Goal: Complete application form: Complete application form

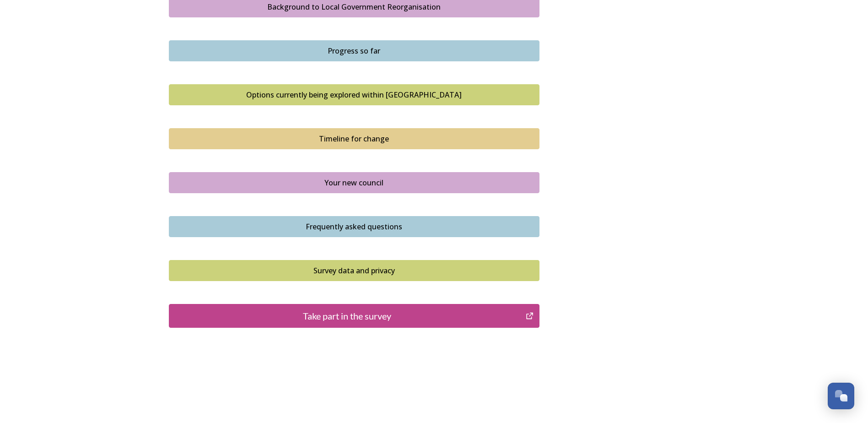
scroll to position [562, 0]
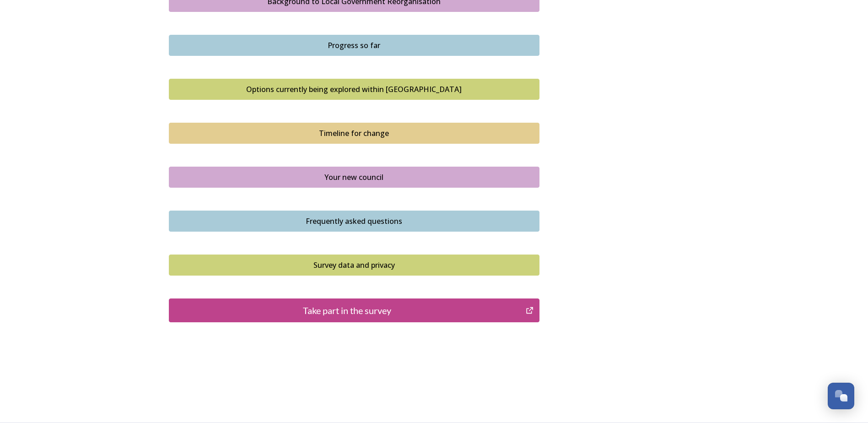
click at [323, 310] on div "Take part in the survey" at bounding box center [347, 310] width 347 height 14
click at [366, 313] on div "Take part in the survey" at bounding box center [347, 310] width 347 height 14
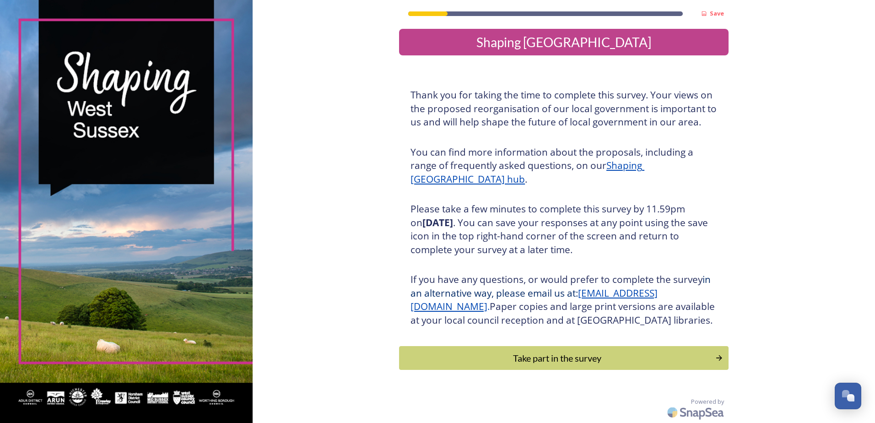
scroll to position [17, 0]
click at [657, 356] on div "Take part in the survey" at bounding box center [557, 358] width 309 height 14
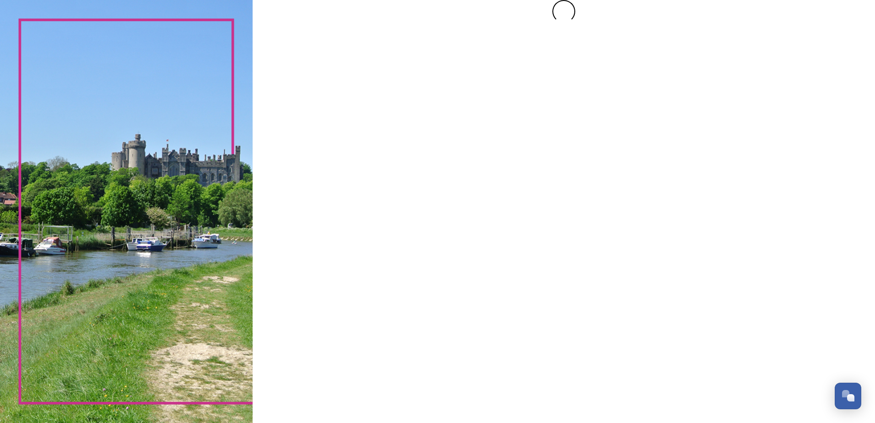
scroll to position [0, 0]
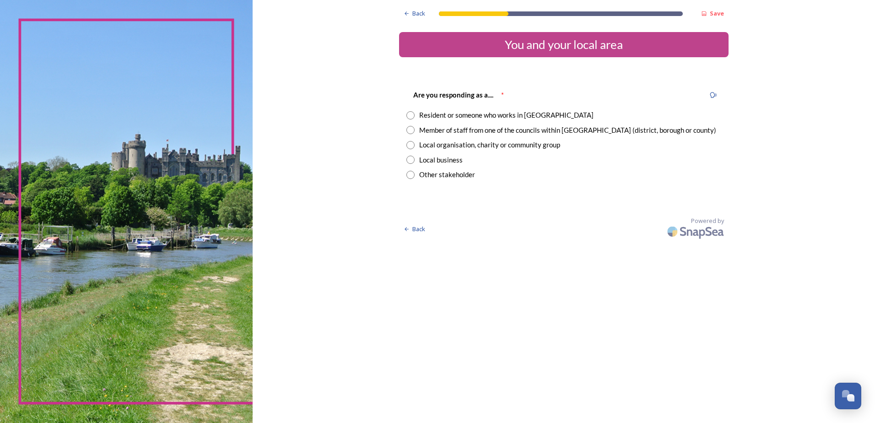
drag, startPoint x: 410, startPoint y: 147, endPoint x: 361, endPoint y: 134, distance: 50.7
click at [361, 134] on div "Back Save You and your local area Are you responding as a.... * Resident or som…" at bounding box center [564, 121] width 622 height 242
click at [410, 176] on input "radio" at bounding box center [410, 175] width 8 height 8
radio input "true"
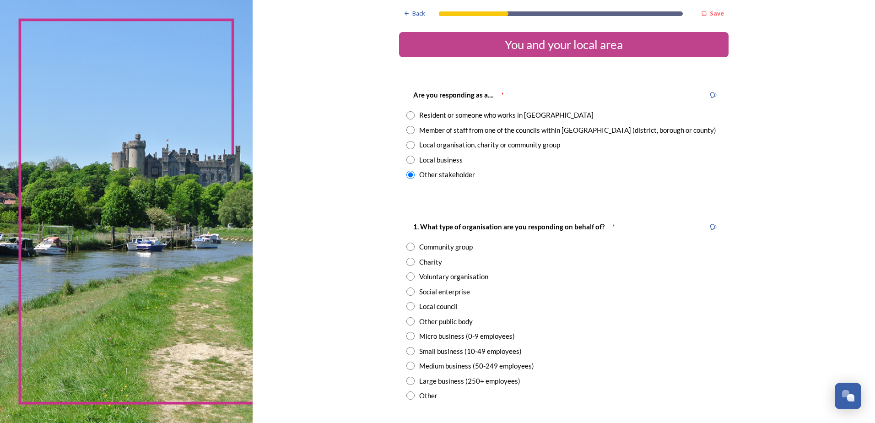
click at [407, 146] on input "radio" at bounding box center [410, 145] width 8 height 8
radio input "true"
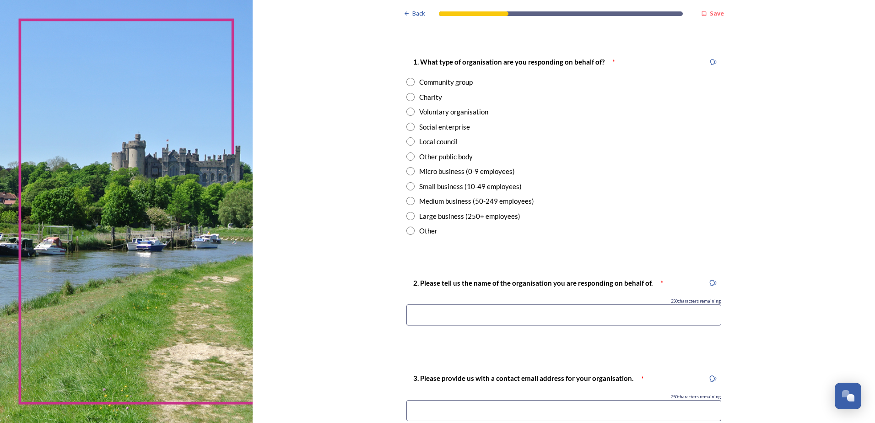
scroll to position [184, 0]
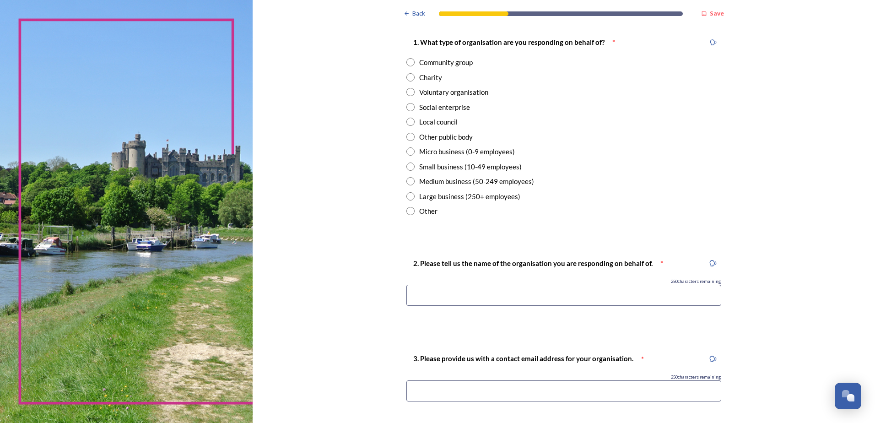
click at [409, 210] on input "radio" at bounding box center [410, 211] width 8 height 8
radio input "true"
click at [426, 296] on input at bounding box center [563, 295] width 315 height 21
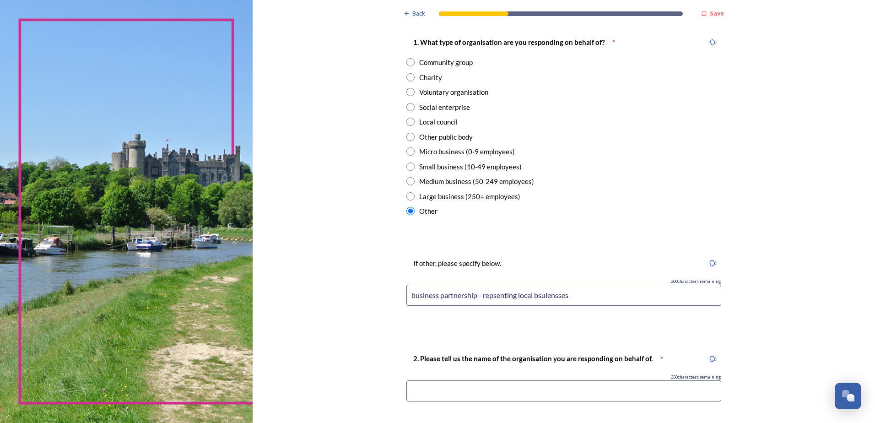
click at [507, 298] on input "business partnership - repsenting local bsuiensses" at bounding box center [563, 295] width 315 height 21
click at [551, 301] on input "business partnership - repsenting local bsuiensses" at bounding box center [563, 295] width 315 height 21
click at [496, 296] on input "business partnership - repsenting local businesses" at bounding box center [563, 295] width 315 height 21
drag, startPoint x: 496, startPoint y: 296, endPoint x: 492, endPoint y: 312, distance: 16.1
click at [492, 312] on div "If other, please specify below. 200 characters remaining business partnership -…" at bounding box center [563, 284] width 329 height 73
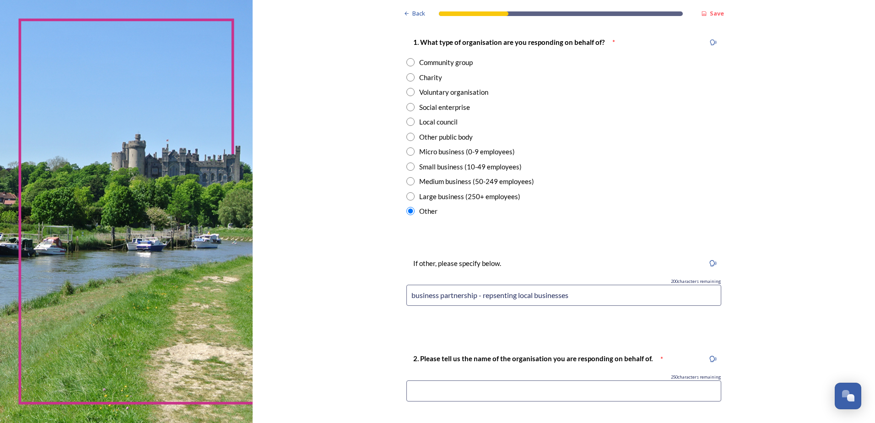
click at [490, 296] on input "business partnership - repsenting local businesses" at bounding box center [563, 295] width 315 height 21
type input "business partnership - representing local businesses"
click at [498, 315] on div "If other, please specify below. 198 characters remaining business partnership -…" at bounding box center [563, 284] width 329 height 73
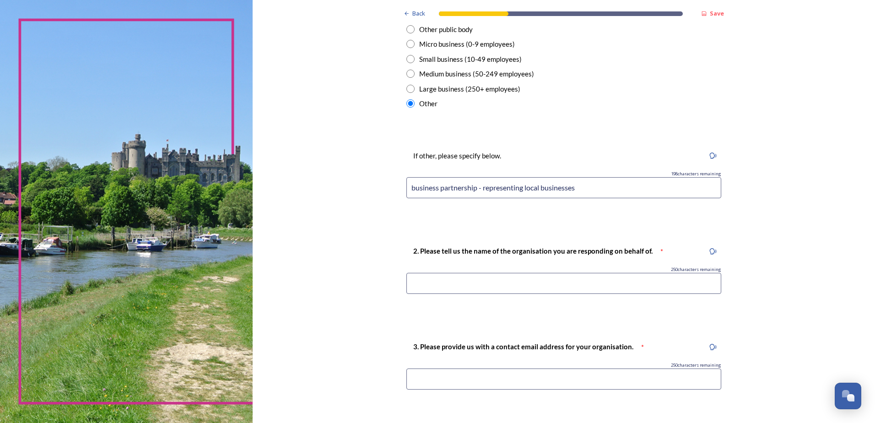
scroll to position [293, 0]
click at [559, 281] on input at bounding box center [563, 281] width 315 height 21
type input "Adur and Worthing Business Partnership"
click at [461, 372] on input at bounding box center [563, 377] width 315 height 21
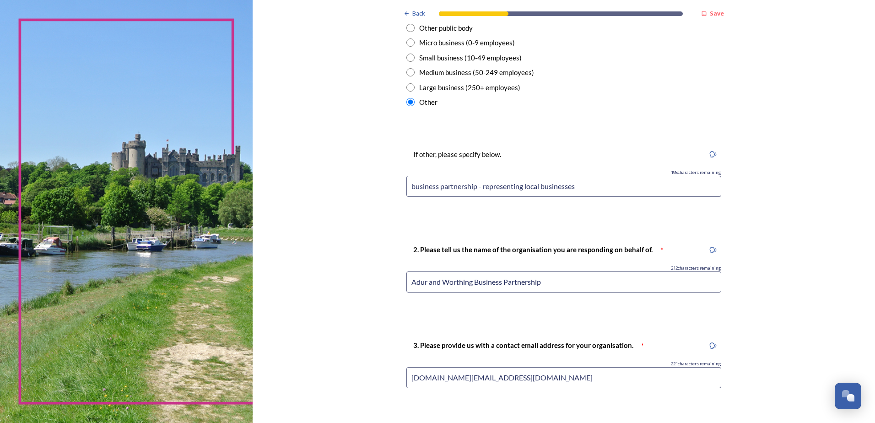
type input "andrew.swayne@shoreham-academy.org"
drag, startPoint x: 544, startPoint y: 377, endPoint x: 388, endPoint y: 379, distance: 156.5
click at [388, 379] on div "Back Save You and your local area Are you responding as a.... * Resident or som…" at bounding box center [564, 261] width 622 height 1109
click at [445, 377] on input at bounding box center [563, 377] width 315 height 21
type input "acswayne.scouting@gmail.cpm"
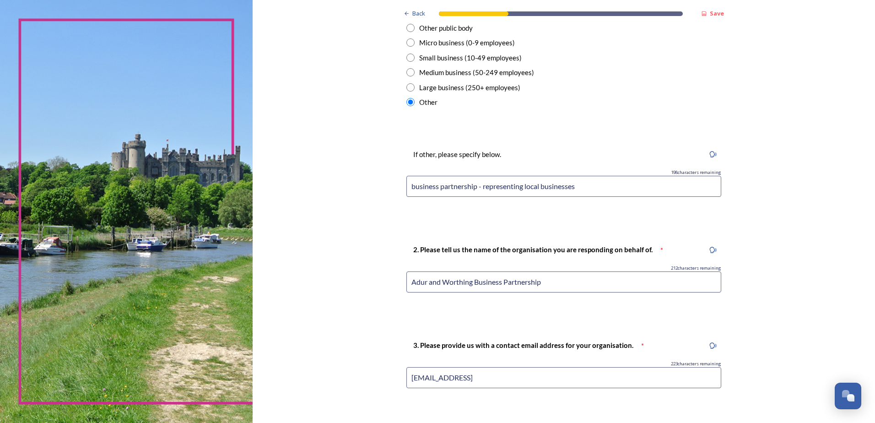
click at [518, 399] on div "3. Please provide us with a contact email address for your organisation. * 223 …" at bounding box center [563, 366] width 329 height 73
drag, startPoint x: 510, startPoint y: 375, endPoint x: 408, endPoint y: 378, distance: 102.1
click at [408, 378] on input "acswayne.scouting@gmail.cpm" at bounding box center [563, 377] width 315 height 21
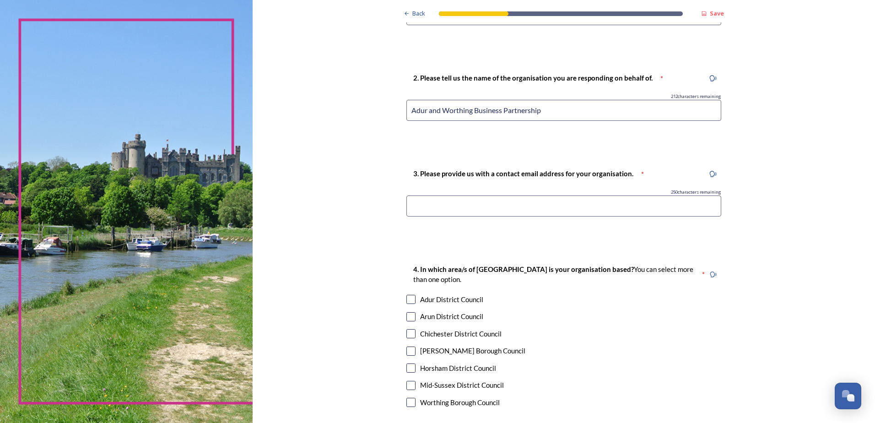
scroll to position [473, 0]
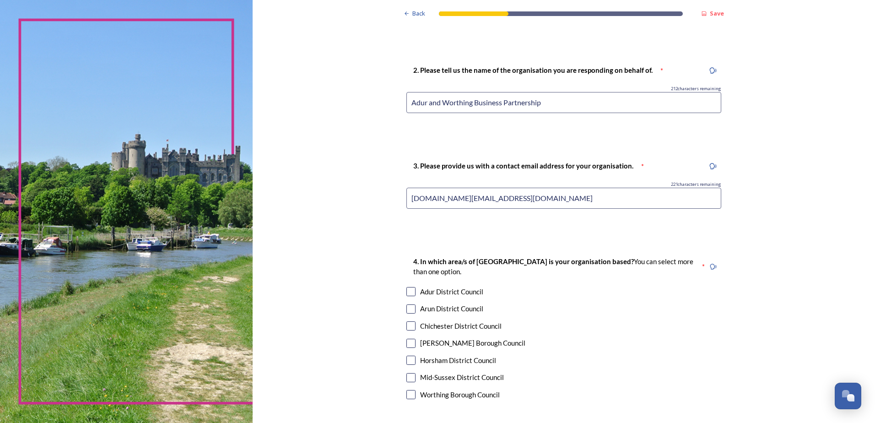
type input "acswayne.scouting@gmail.cpm"
click at [407, 292] on input "checkbox" at bounding box center [410, 291] width 9 height 9
checkbox input "true"
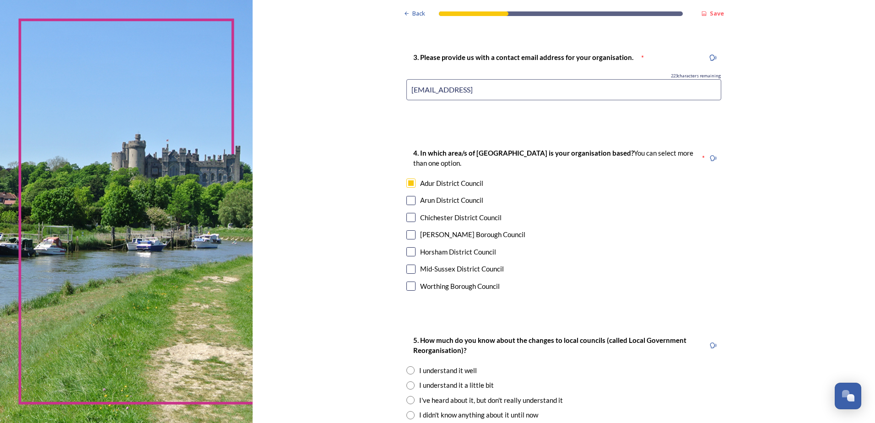
scroll to position [686, 0]
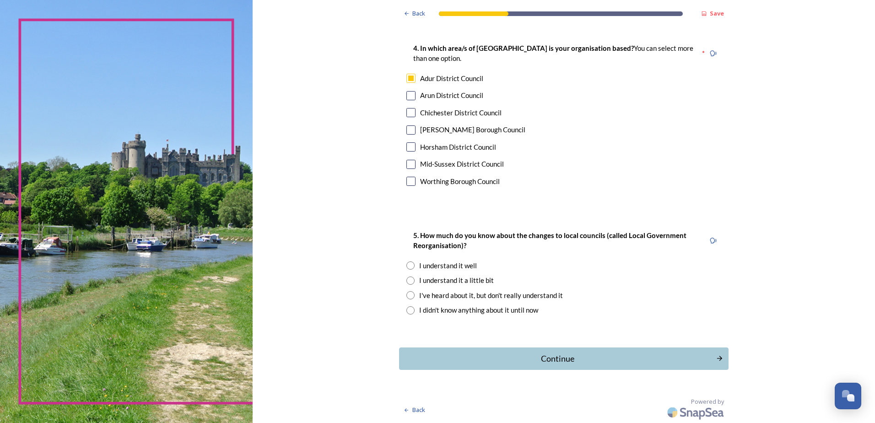
click at [406, 179] on input "checkbox" at bounding box center [410, 181] width 9 height 9
checkbox input "true"
click at [406, 263] on input "radio" at bounding box center [410, 265] width 8 height 8
radio input "true"
click at [550, 361] on div "Continue" at bounding box center [558, 358] width 310 height 12
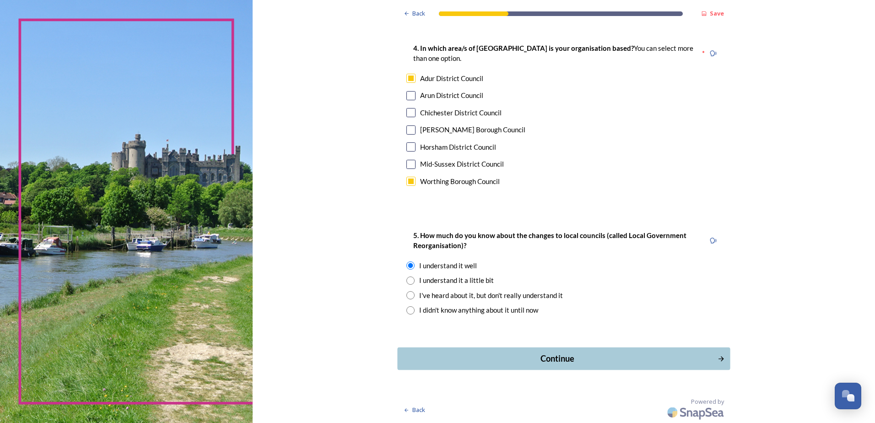
scroll to position [0, 0]
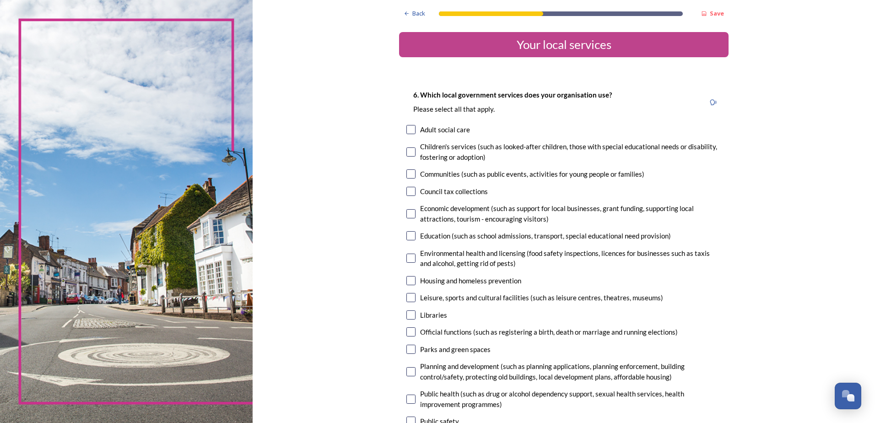
click at [407, 213] on input "checkbox" at bounding box center [410, 213] width 9 height 9
checkbox input "true"
click at [413, 237] on div "Education (such as school admissions, transport, special educational need provi…" at bounding box center [563, 236] width 315 height 11
click at [409, 237] on input "checkbox" at bounding box center [410, 235] width 9 height 9
click at [409, 238] on input "checkbox" at bounding box center [410, 235] width 9 height 9
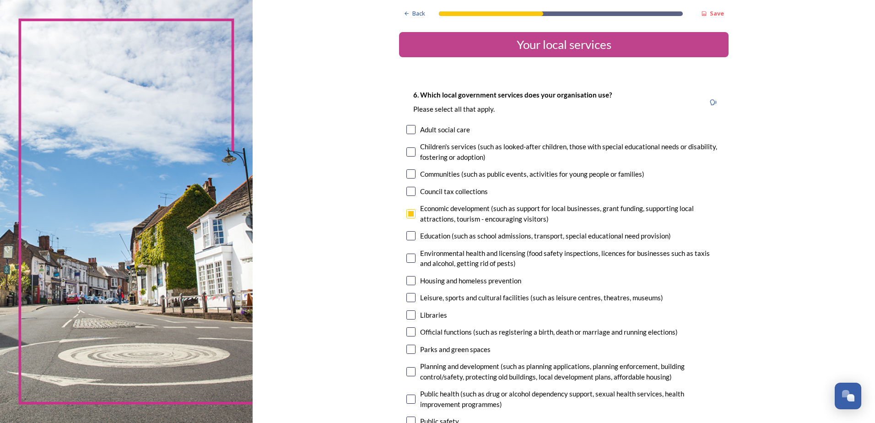
checkbox input "true"
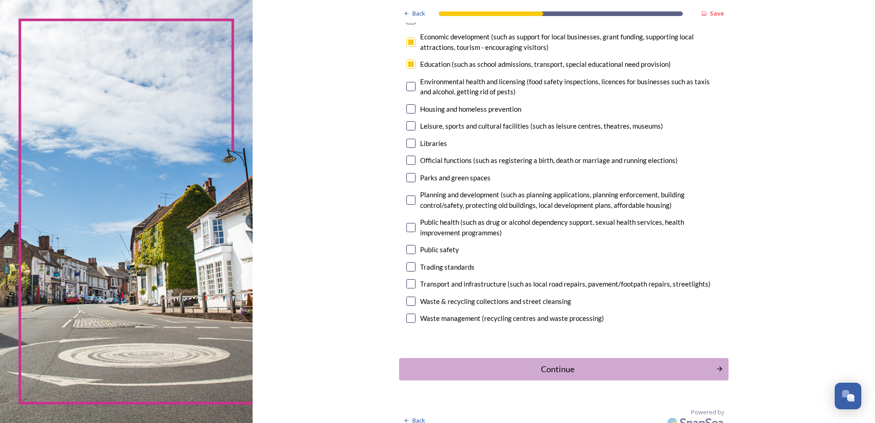
scroll to position [182, 0]
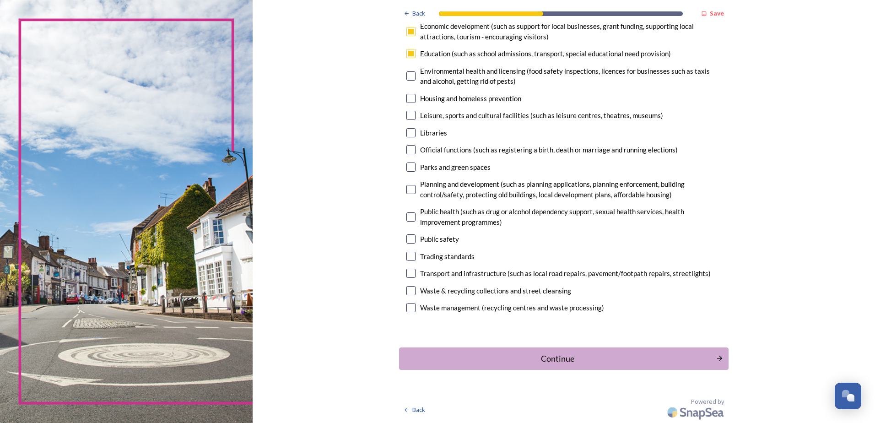
click at [407, 188] on input "checkbox" at bounding box center [410, 189] width 9 height 9
checkbox input "true"
click at [408, 274] on input "checkbox" at bounding box center [410, 273] width 9 height 9
checkbox input "true"
click at [556, 364] on div "Continue" at bounding box center [558, 358] width 310 height 12
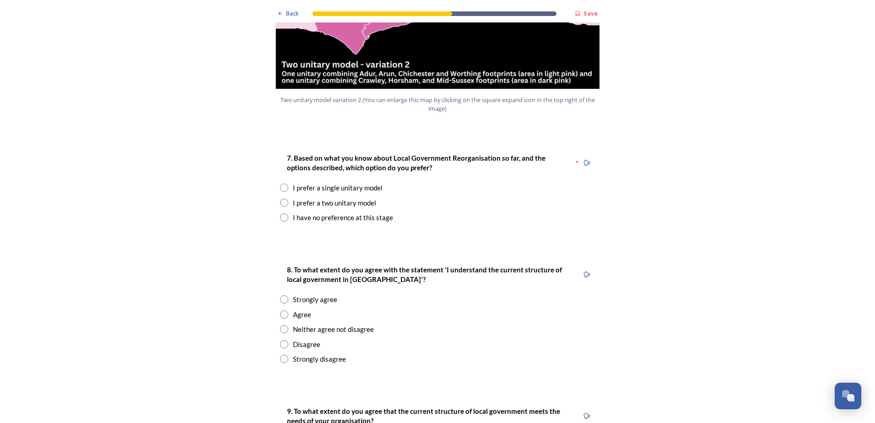
scroll to position [1179, 0]
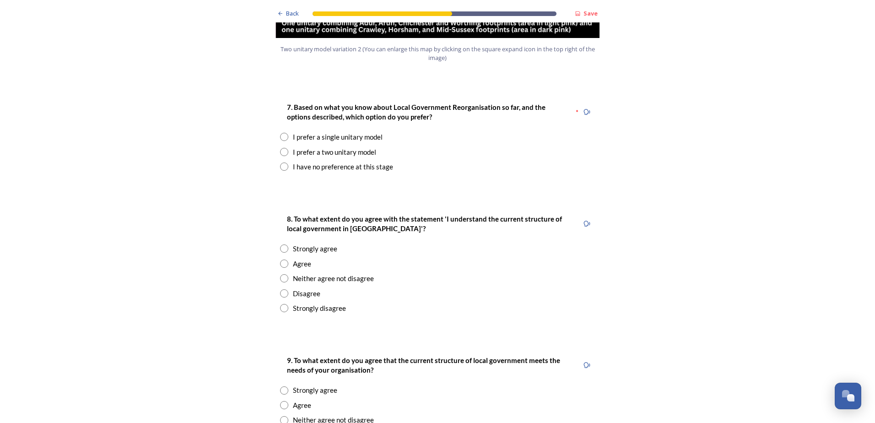
click at [280, 148] on input "radio" at bounding box center [284, 152] width 8 height 8
radio input "true"
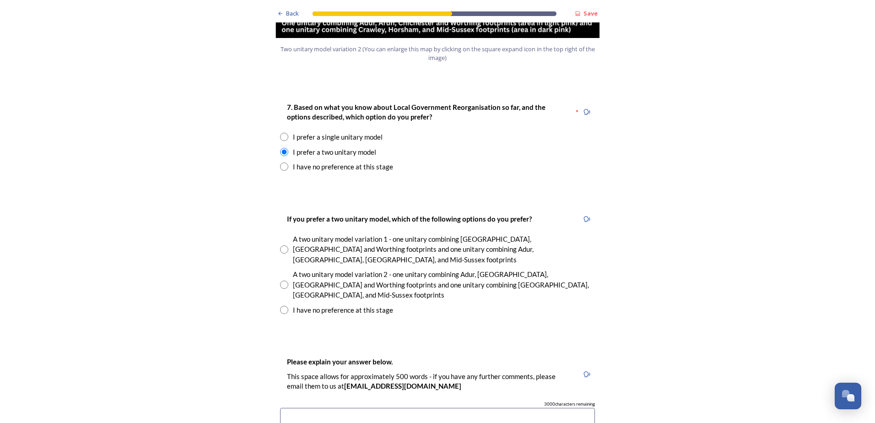
click at [281, 280] on input "radio" at bounding box center [284, 284] width 8 height 8
radio input "true"
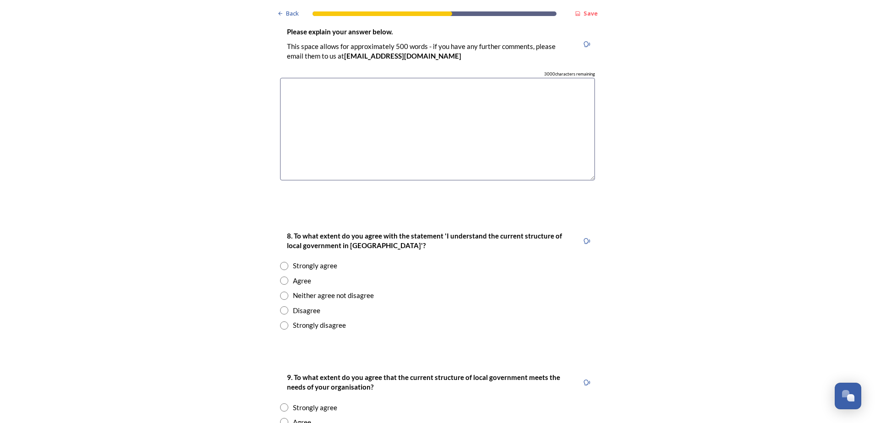
scroll to position [1413, 0]
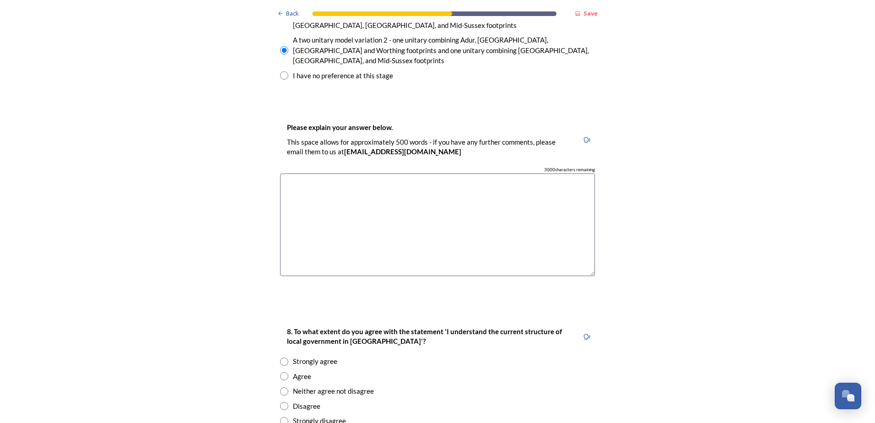
click at [294, 173] on textarea at bounding box center [437, 224] width 315 height 103
paste textarea "The Adur and Worthing Business partnership strongly supports two unitary variat…"
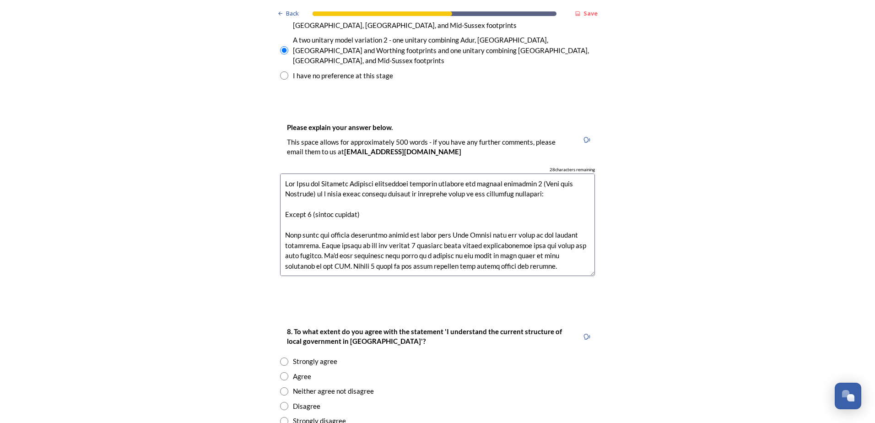
scroll to position [447, 0]
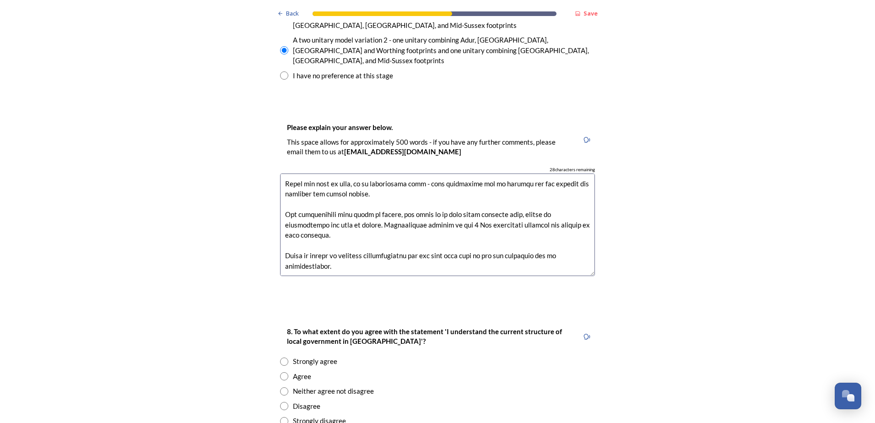
click at [479, 261] on div "Back Save Prioritising future services As explained on our Shaping West Sussex …" at bounding box center [437, 173] width 329 height 3173
click at [344, 216] on textarea at bounding box center [437, 224] width 315 height 103
type textarea "The Adur and Worthing Business partnership strongly supports two unitary variat…"
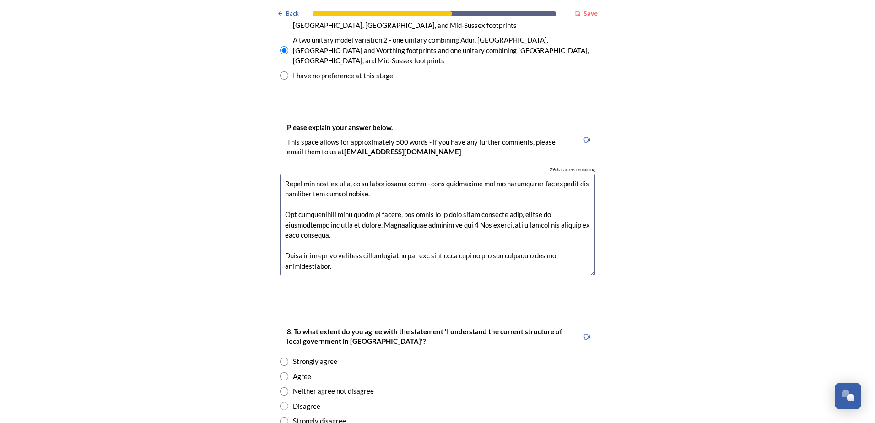
click at [280, 357] on input "radio" at bounding box center [284, 361] width 8 height 8
radio input "true"
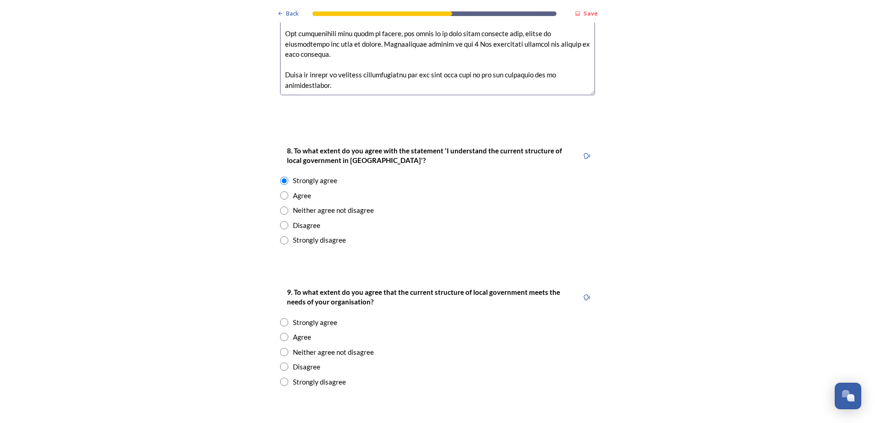
scroll to position [1739, 0]
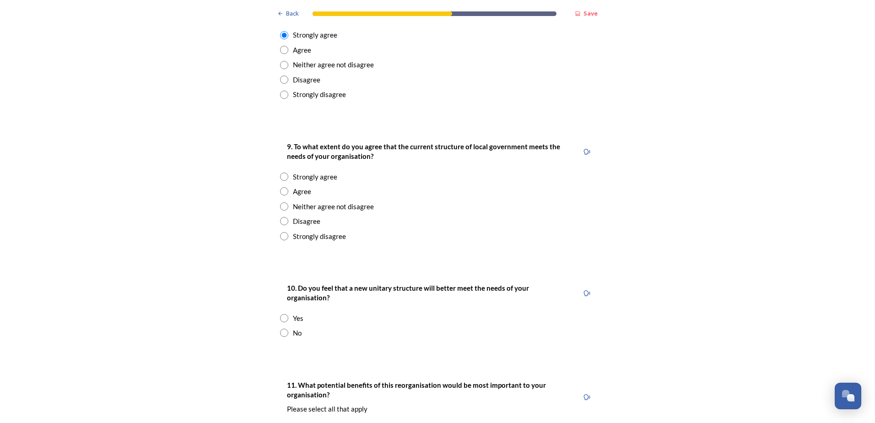
click at [280, 232] on input "radio" at bounding box center [284, 236] width 8 height 8
radio input "true"
click at [280, 314] on input "radio" at bounding box center [284, 318] width 8 height 8
radio input "true"
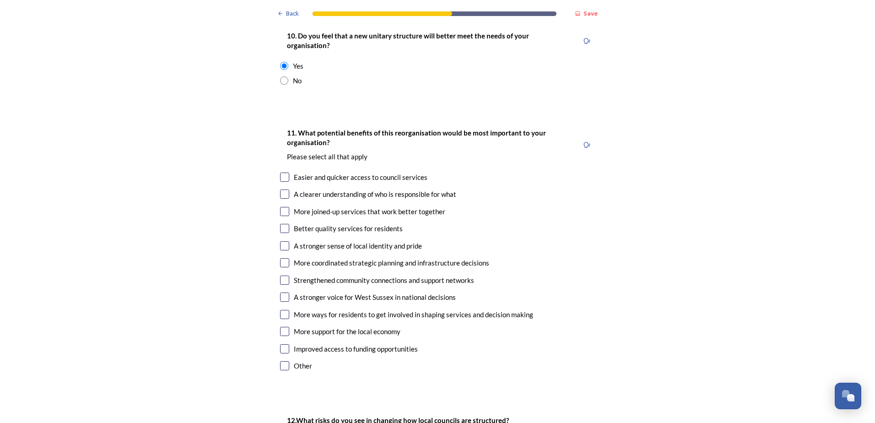
scroll to position [2027, 0]
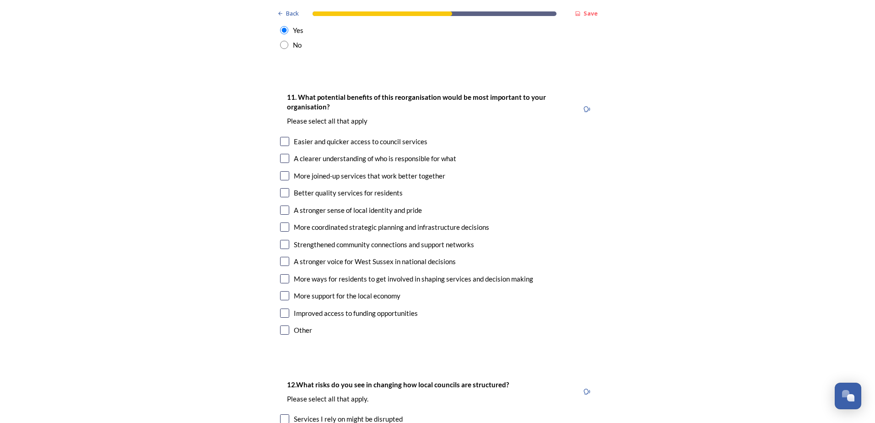
click at [280, 137] on input "checkbox" at bounding box center [284, 141] width 9 height 9
checkbox input "true"
click at [281, 154] on input "checkbox" at bounding box center [284, 158] width 9 height 9
checkbox input "true"
click at [282, 171] on input "checkbox" at bounding box center [284, 175] width 9 height 9
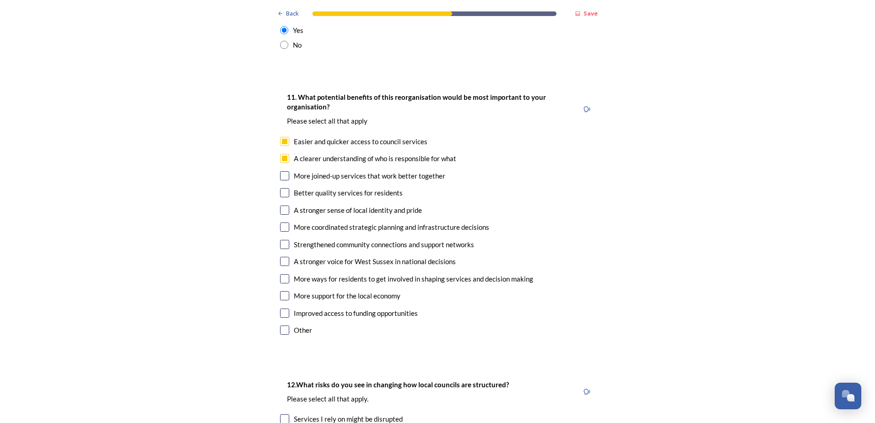
checkbox input "true"
click at [281, 188] on input "checkbox" at bounding box center [284, 192] width 9 height 9
checkbox input "true"
click at [282, 205] on input "checkbox" at bounding box center [284, 209] width 9 height 9
checkbox input "true"
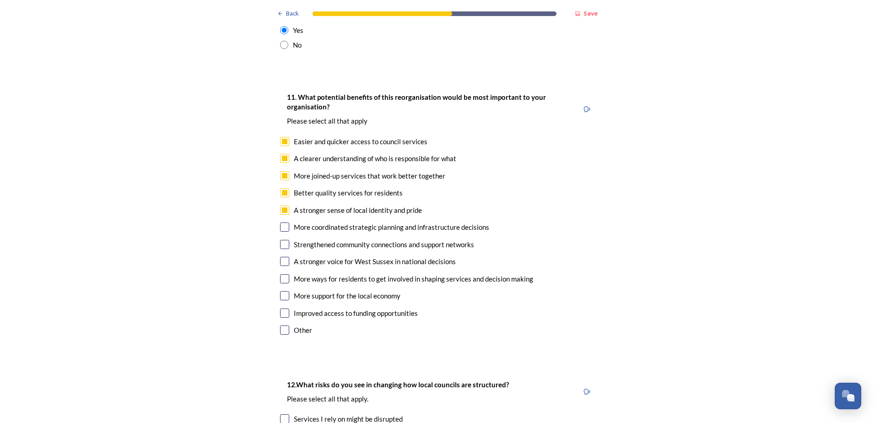
click at [282, 222] on input "checkbox" at bounding box center [284, 226] width 9 height 9
checkbox input "true"
click at [280, 240] on input "checkbox" at bounding box center [284, 244] width 9 height 9
checkbox input "true"
click at [280, 274] on input "checkbox" at bounding box center [284, 278] width 9 height 9
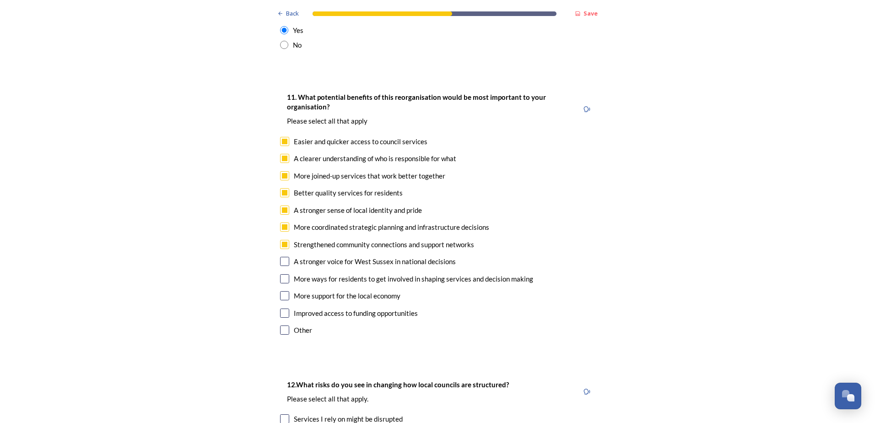
checkbox input "true"
click at [281, 291] on input "checkbox" at bounding box center [284, 295] width 9 height 9
checkbox input "true"
click at [280, 308] on input "checkbox" at bounding box center [284, 312] width 9 height 9
checkbox input "true"
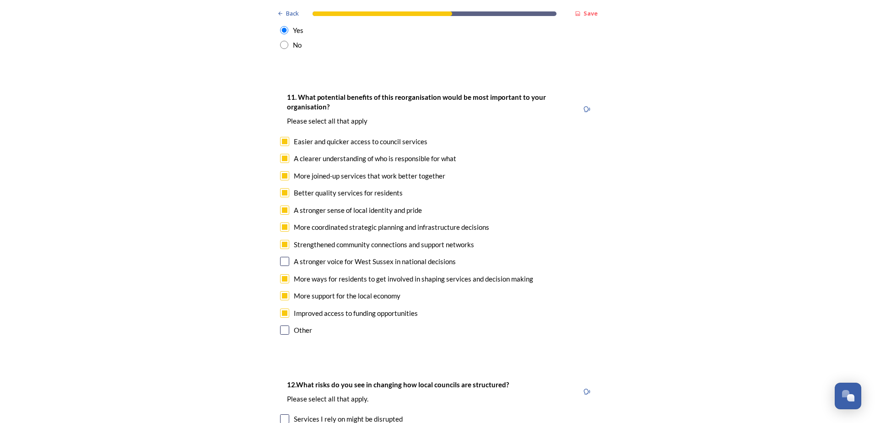
click at [282, 154] on input "checkbox" at bounding box center [284, 158] width 9 height 9
checkbox input "false"
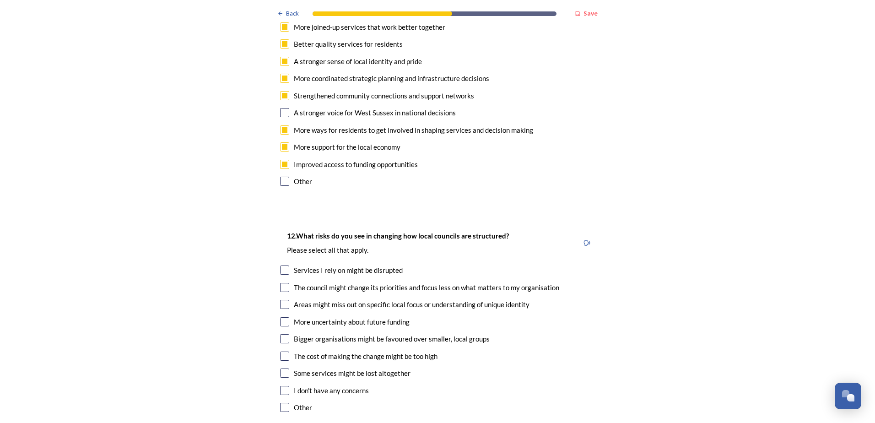
scroll to position [2250, 0]
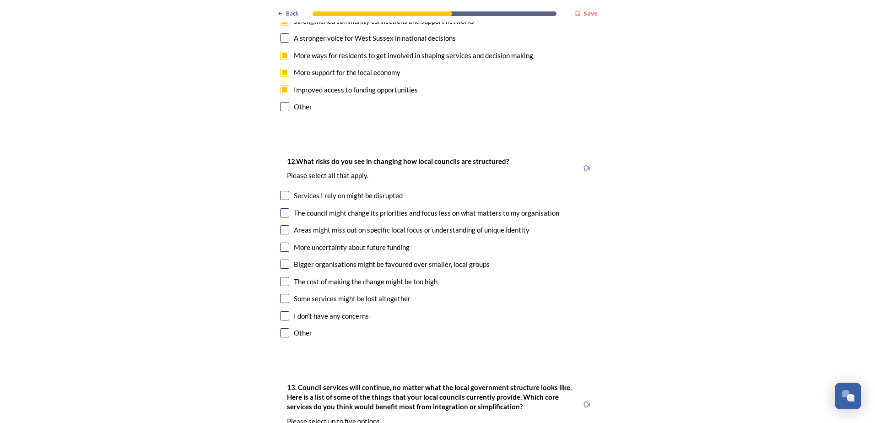
click at [283, 208] on input "checkbox" at bounding box center [284, 212] width 9 height 9
checkbox input "true"
click at [282, 225] on input "checkbox" at bounding box center [284, 229] width 9 height 9
checkbox input "true"
click at [280, 277] on input "checkbox" at bounding box center [284, 281] width 9 height 9
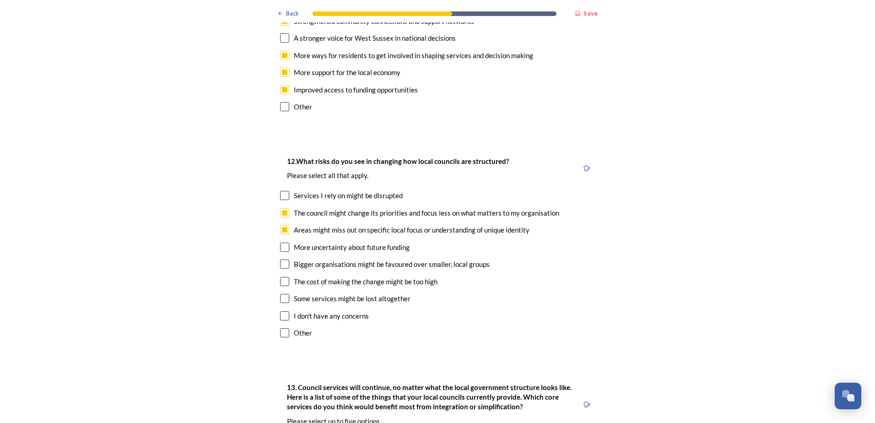
checkbox input "true"
click at [284, 242] on input "checkbox" at bounding box center [284, 246] width 9 height 9
checkbox input "true"
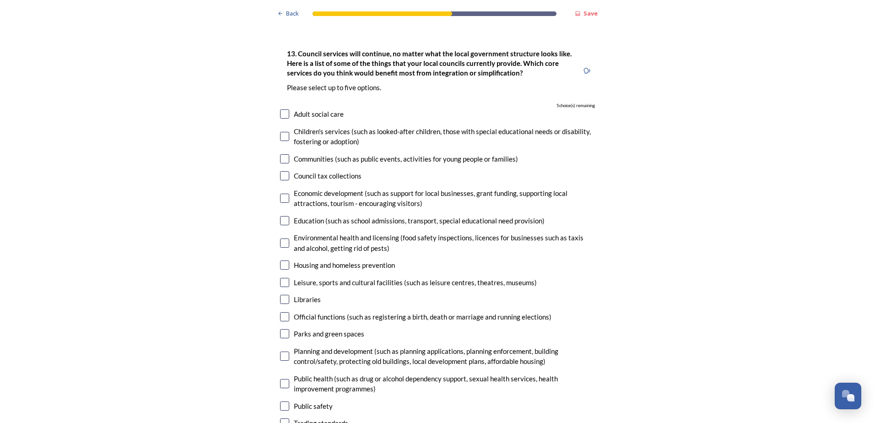
scroll to position [2601, 0]
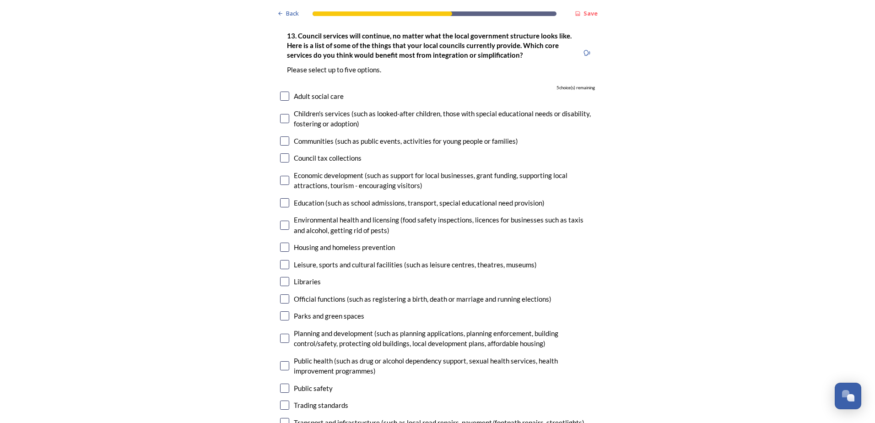
click at [284, 114] on input "checkbox" at bounding box center [284, 118] width 9 height 9
checkbox input "true"
click at [284, 176] on input "checkbox" at bounding box center [284, 180] width 9 height 9
checkbox input "true"
click at [282, 418] on input "checkbox" at bounding box center [284, 422] width 9 height 9
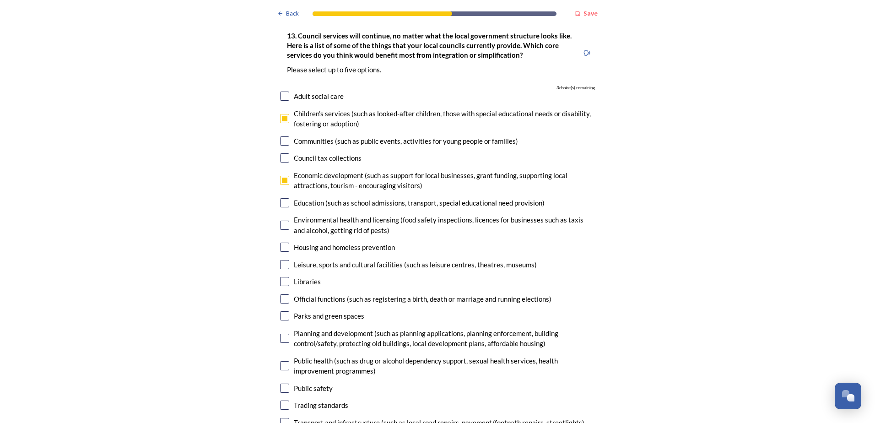
checkbox input "true"
click at [281, 334] on input "checkbox" at bounding box center [284, 338] width 9 height 9
checkbox input "true"
click at [284, 198] on input "checkbox" at bounding box center [284, 202] width 9 height 9
checkbox input "true"
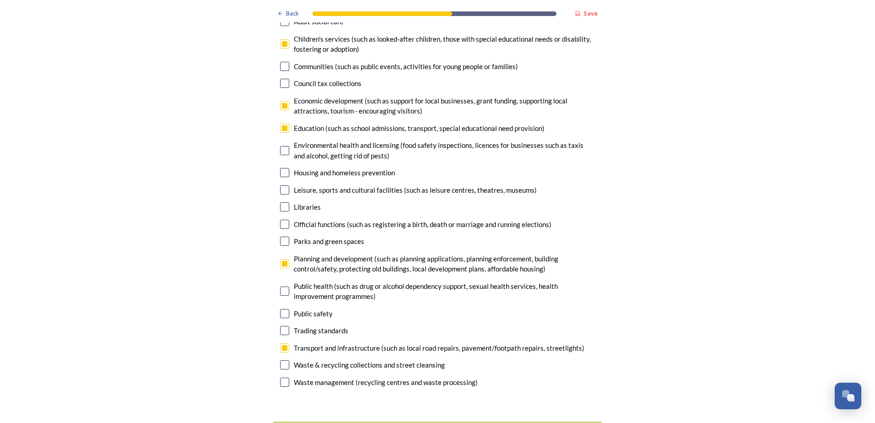
scroll to position [2693, 0]
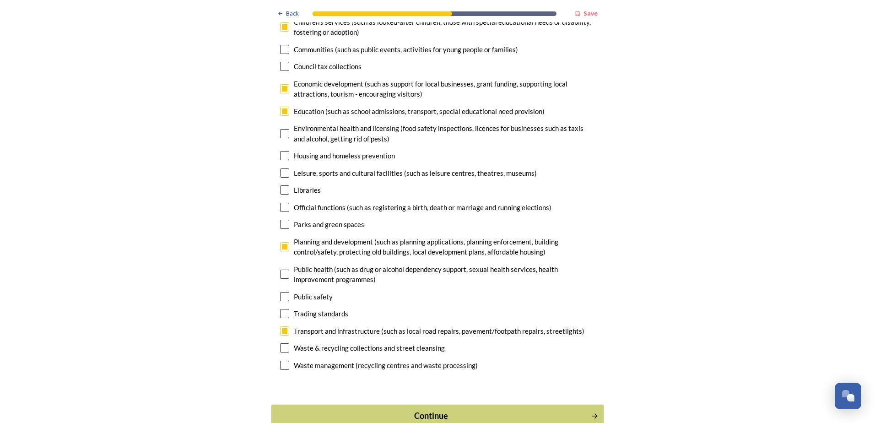
click at [459, 409] on div "Continue" at bounding box center [431, 415] width 310 height 12
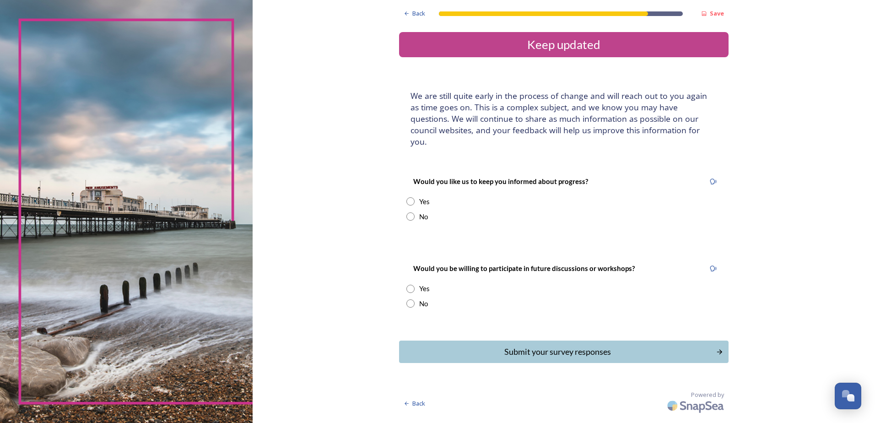
click at [409, 197] on input "radio" at bounding box center [410, 201] width 8 height 8
radio input "true"
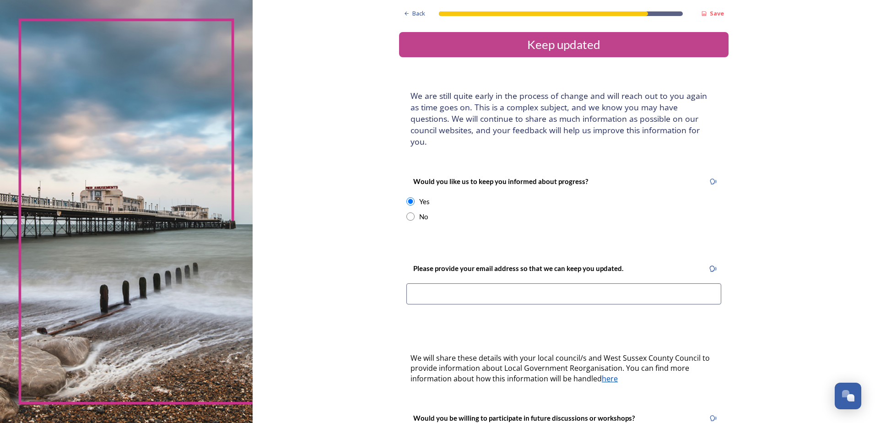
click at [433, 284] on input at bounding box center [563, 293] width 315 height 21
type input "acswayne.consulting@gmail.com"
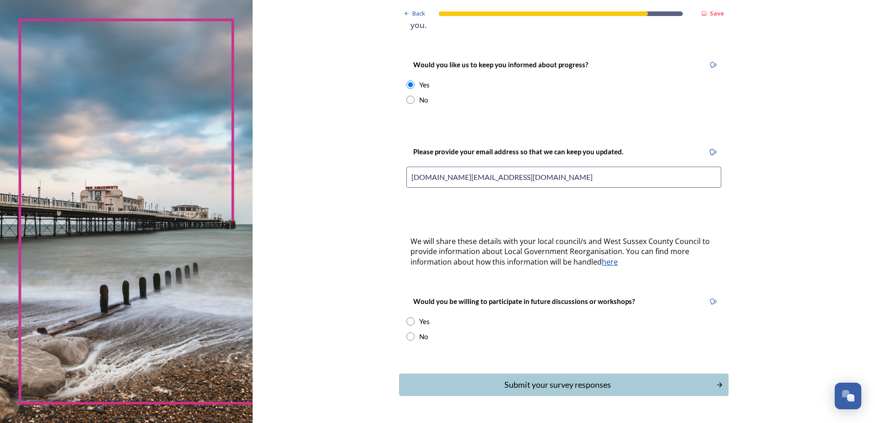
scroll to position [131, 0]
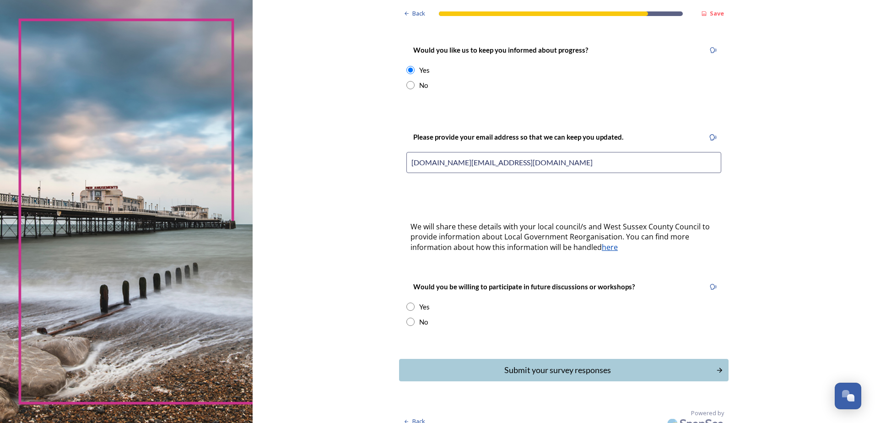
click at [402, 298] on div "Would you be willing to participate in future discussions or workshops? Yes No" at bounding box center [563, 304] width 329 height 64
click at [406, 302] on input "radio" at bounding box center [410, 306] width 8 height 8
radio input "true"
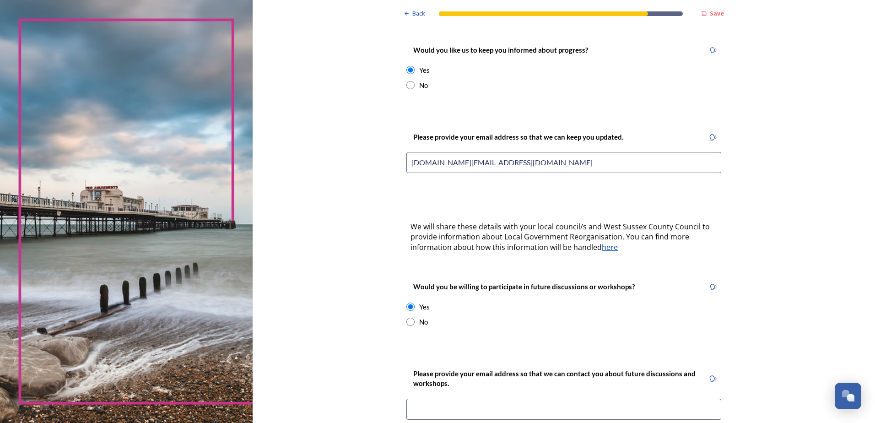
click at [512, 399] on input at bounding box center [563, 409] width 315 height 21
type input "acswayne.consulting@gmail.com"
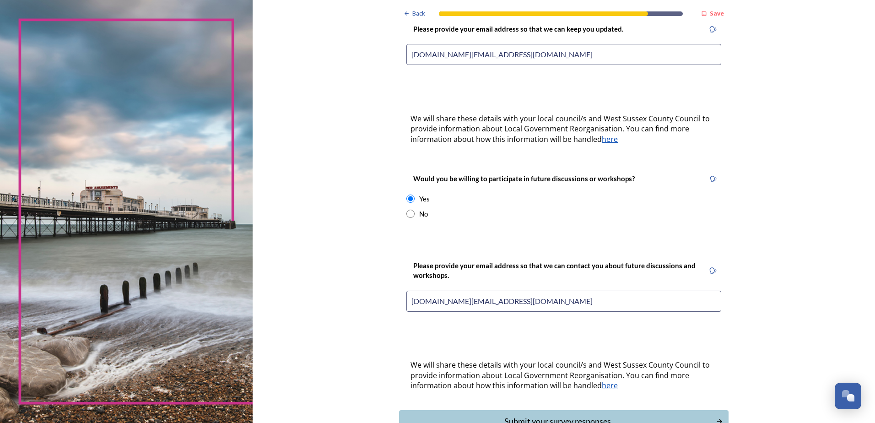
scroll to position [291, 0]
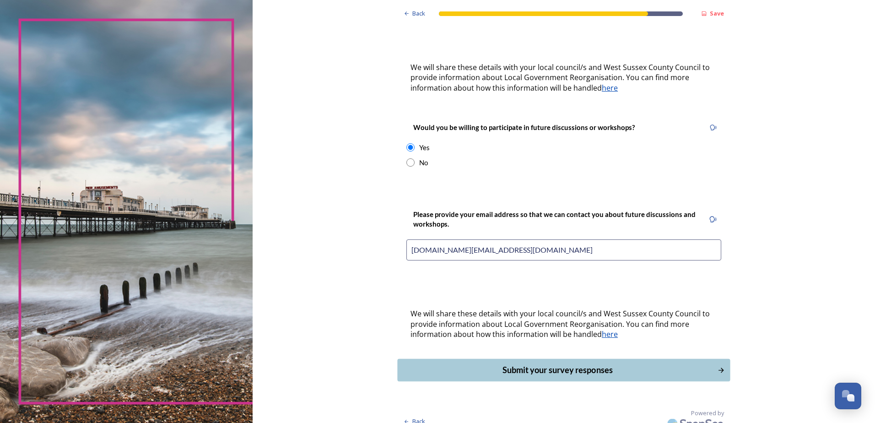
click at [556, 364] on div "Submit your survey responses" at bounding box center [558, 370] width 310 height 12
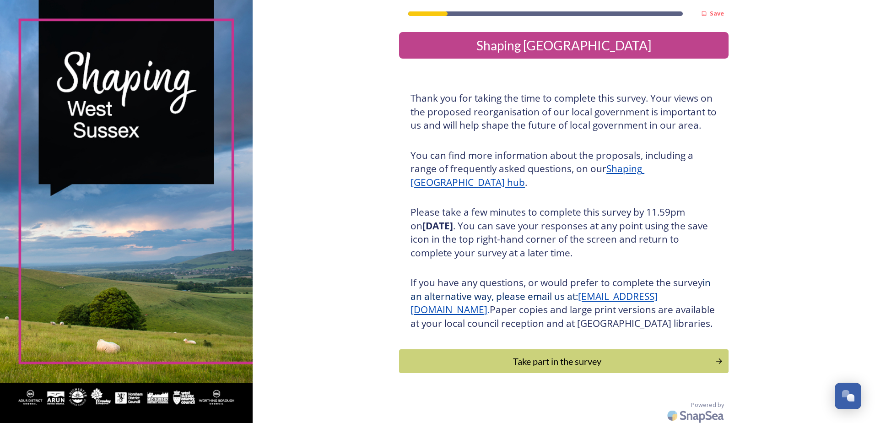
scroll to position [17, 0]
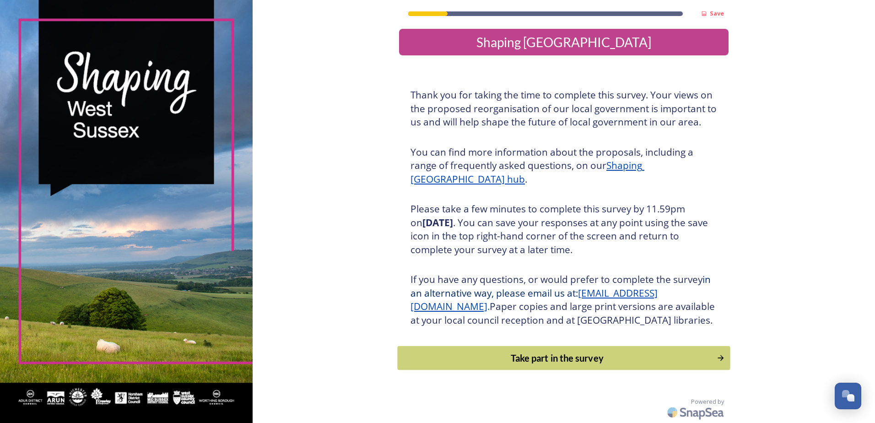
click at [578, 363] on div "Take part in the survey" at bounding box center [557, 358] width 309 height 14
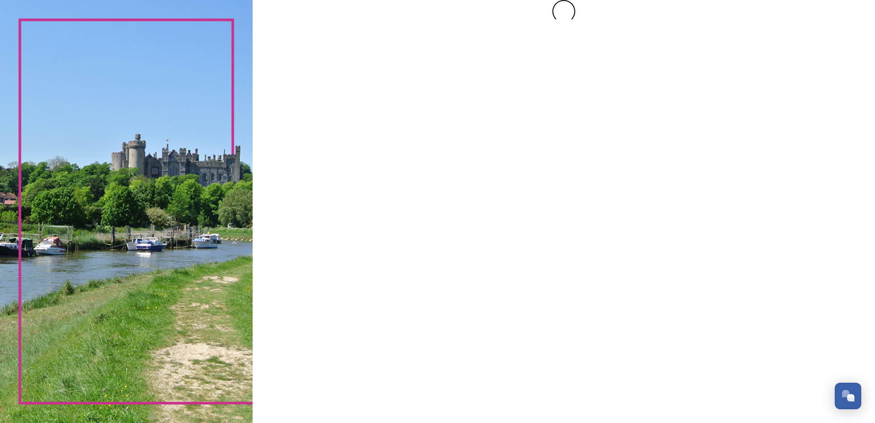
scroll to position [0, 0]
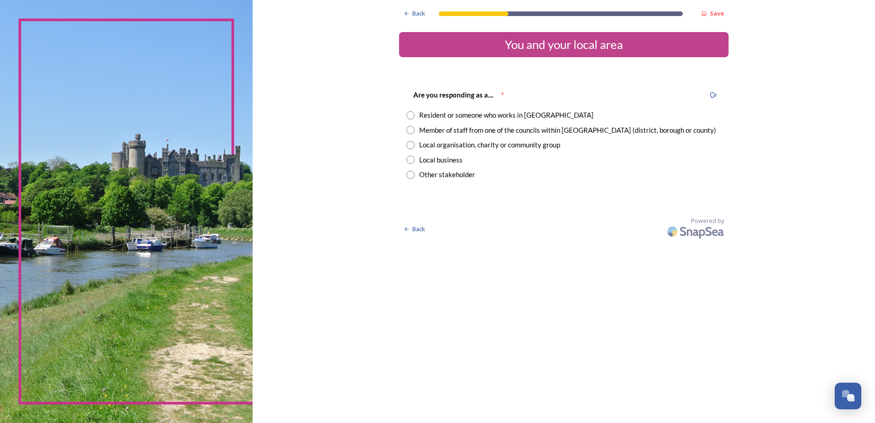
click at [412, 157] on input "radio" at bounding box center [410, 160] width 8 height 8
radio input "true"
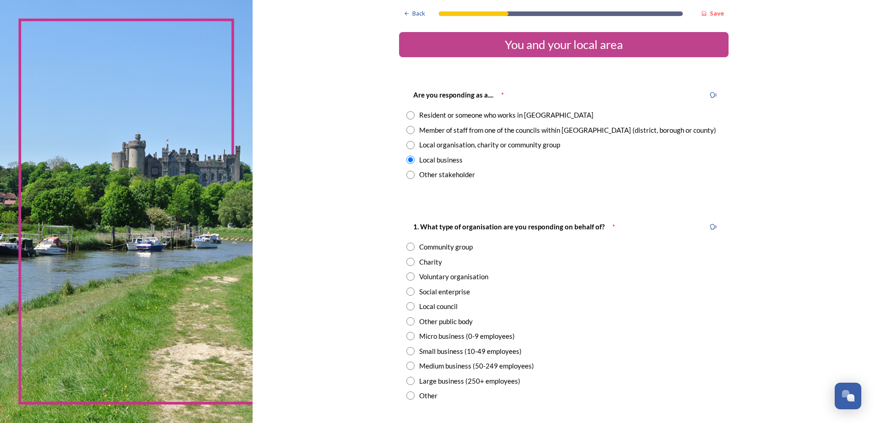
click at [409, 338] on input "radio" at bounding box center [410, 336] width 8 height 8
radio input "true"
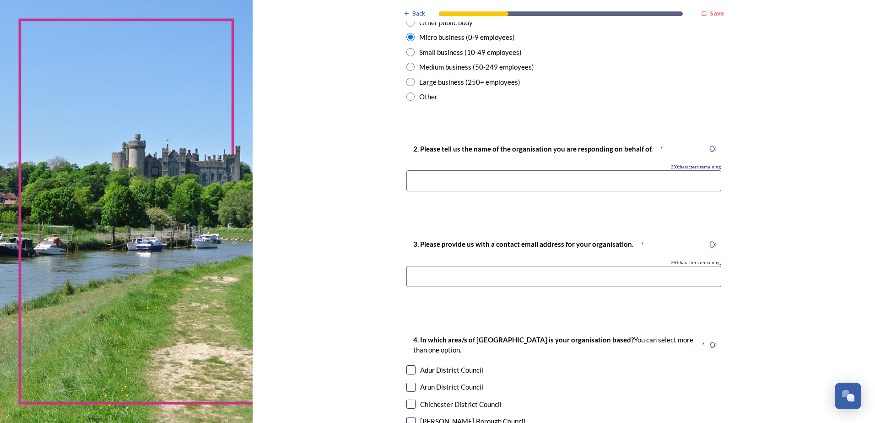
scroll to position [301, 0]
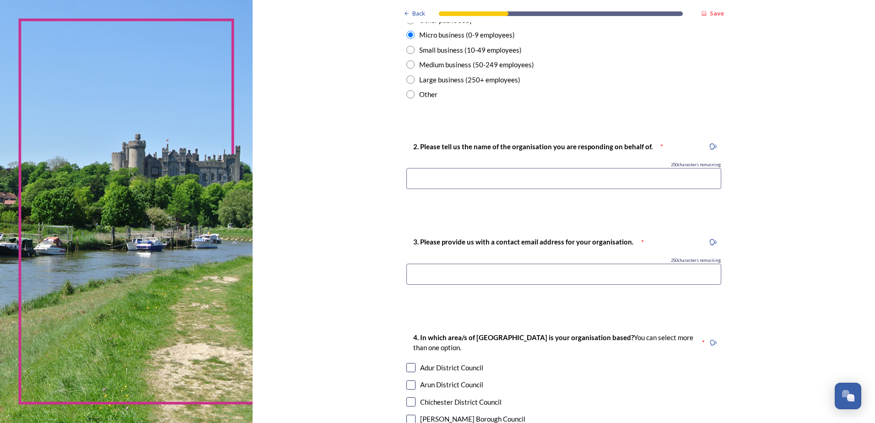
click at [501, 177] on input at bounding box center [563, 178] width 315 height 21
click at [435, 180] on input "A C SWayne Consulting ltd" at bounding box center [563, 178] width 315 height 21
click at [431, 180] on input "A C SWayne Consulting ltd" at bounding box center [563, 178] width 315 height 21
type input "A C Swayne Consulting ltd"
click at [490, 272] on input at bounding box center [563, 274] width 315 height 21
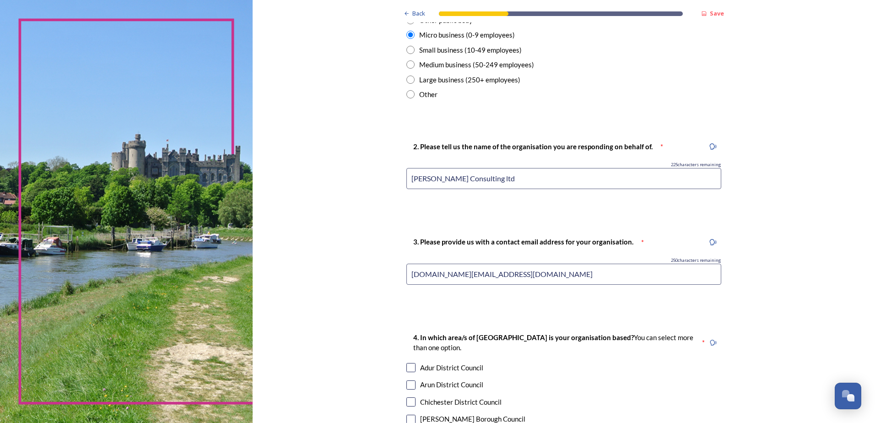
type input "andrew.c.swayne@gmail.com"
drag, startPoint x: 516, startPoint y: 274, endPoint x: 368, endPoint y: 271, distance: 147.8
click at [368, 271] on div "Back Save You and your local area Are you responding as a.... * Resident or som…" at bounding box center [564, 205] width 622 height 1013
click at [448, 271] on input at bounding box center [563, 274] width 315 height 21
type input "andrew.c.swayne@gmail.com"
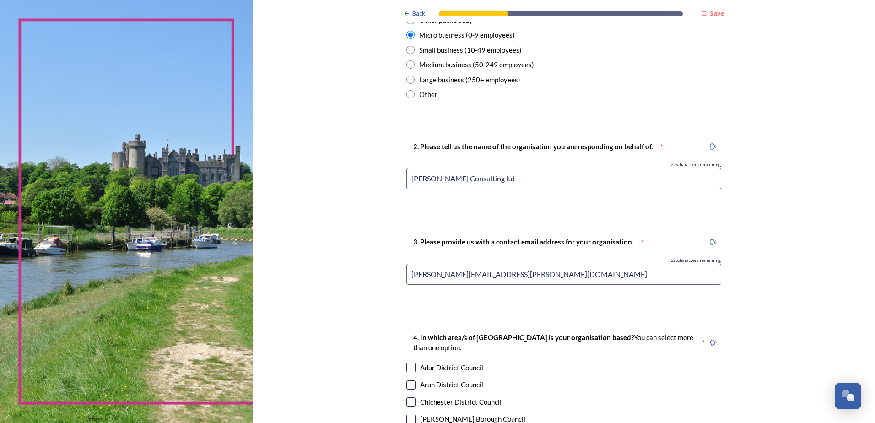
drag, startPoint x: 509, startPoint y: 277, endPoint x: 383, endPoint y: 271, distance: 126.0
click at [383, 271] on div "Back Save You and your local area Are you responding as a.... * Resident or som…" at bounding box center [564, 205] width 622 height 1013
drag, startPoint x: 504, startPoint y: 272, endPoint x: 395, endPoint y: 269, distance: 108.9
click at [395, 269] on div "Back Save You and your local area Are you responding as a.... * Resident or som…" at bounding box center [564, 205] width 622 height 1013
click at [476, 276] on input "andrew.c.swayne@gmail.com" at bounding box center [563, 274] width 315 height 21
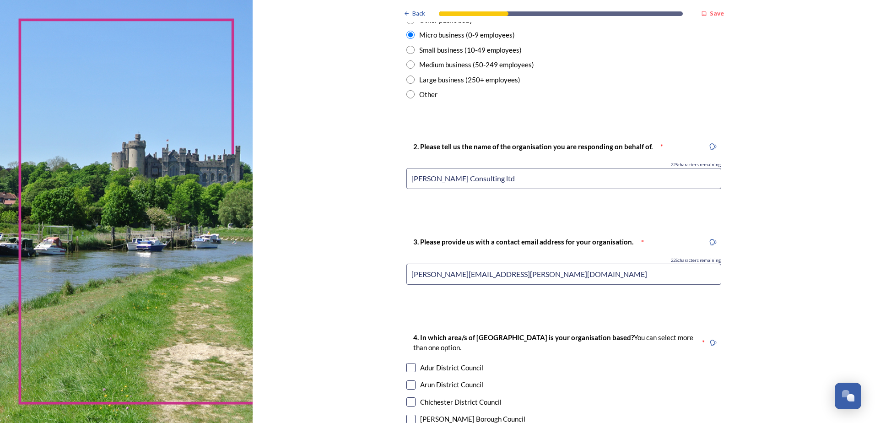
drag, startPoint x: 512, startPoint y: 272, endPoint x: 448, endPoint y: 281, distance: 64.3
click at [408, 274] on input "andrew.c.swayne@gmail.com" at bounding box center [563, 274] width 315 height 21
drag, startPoint x: 522, startPoint y: 278, endPoint x: 366, endPoint y: 268, distance: 156.8
click at [366, 268] on div "Back Save You and your local area Are you responding as a.... * Resident or som…" at bounding box center [564, 205] width 622 height 1013
drag, startPoint x: 516, startPoint y: 276, endPoint x: 401, endPoint y: 277, distance: 114.8
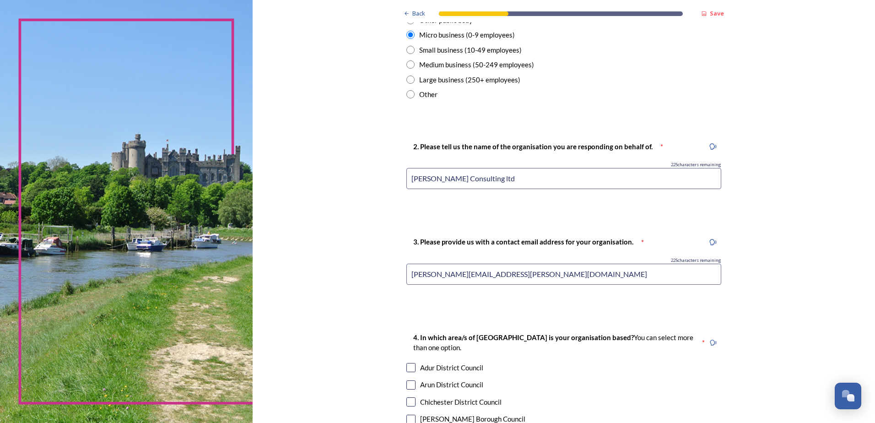
click at [401, 277] on div "3. Please provide us with a contact email address for your organisation. * 225 …" at bounding box center [563, 263] width 329 height 73
click at [515, 271] on input "andrew.c.swayne@gmail.com" at bounding box center [563, 274] width 315 height 21
drag, startPoint x: 514, startPoint y: 274, endPoint x: 388, endPoint y: 266, distance: 126.1
click at [388, 266] on div "Back Save You and your local area Are you responding as a.... * Resident or som…" at bounding box center [564, 205] width 622 height 1013
click at [475, 274] on input "acswayne.consulting'gmail.com" at bounding box center [563, 274] width 315 height 21
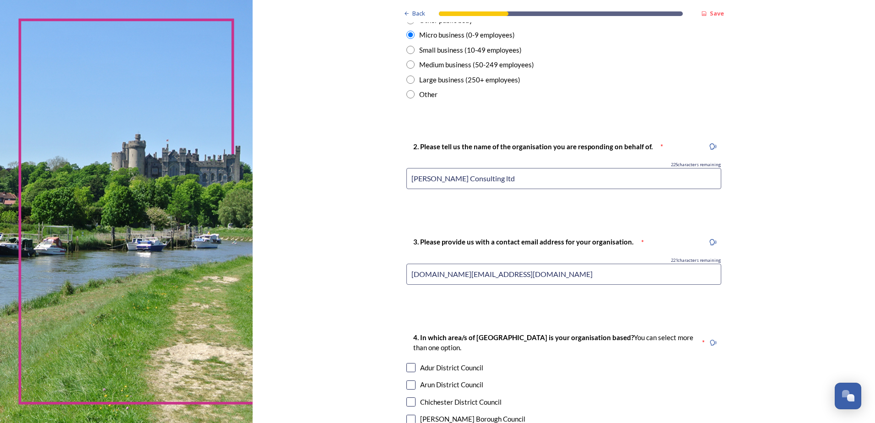
type input "acswayne.consulting@gmail.com"
click at [574, 308] on div "Back Save You and your local area Are you responding as a.... * Resident or som…" at bounding box center [563, 205] width 329 height 1013
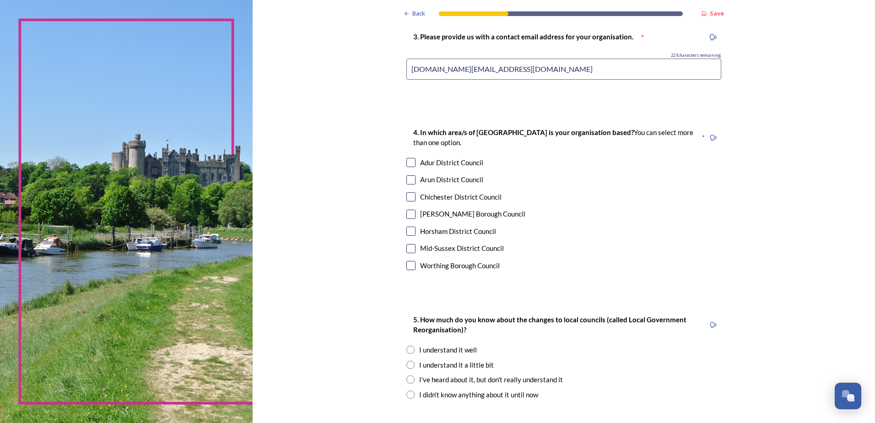
scroll to position [526, 0]
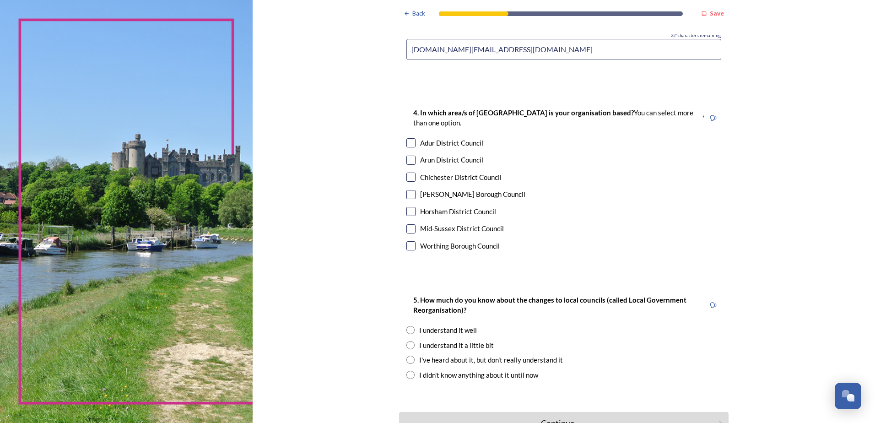
click at [406, 244] on input "checkbox" at bounding box center [410, 245] width 9 height 9
checkbox input "true"
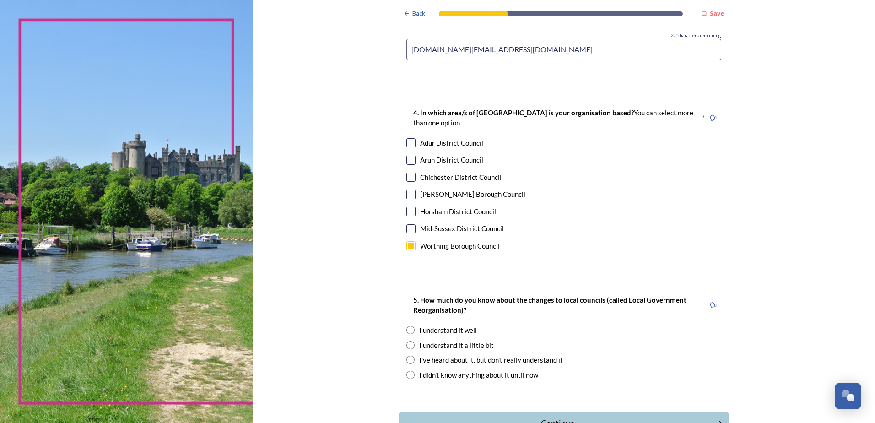
click at [406, 330] on input "radio" at bounding box center [410, 330] width 8 height 8
radio input "true"
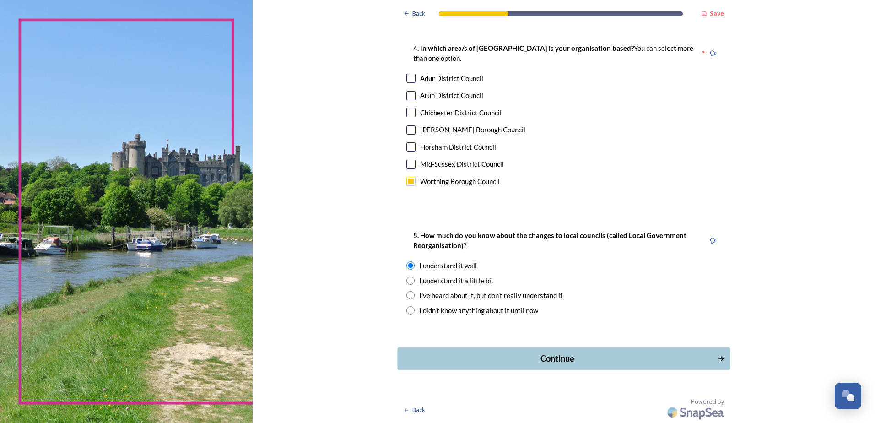
click at [549, 362] on div "Continue" at bounding box center [558, 358] width 310 height 12
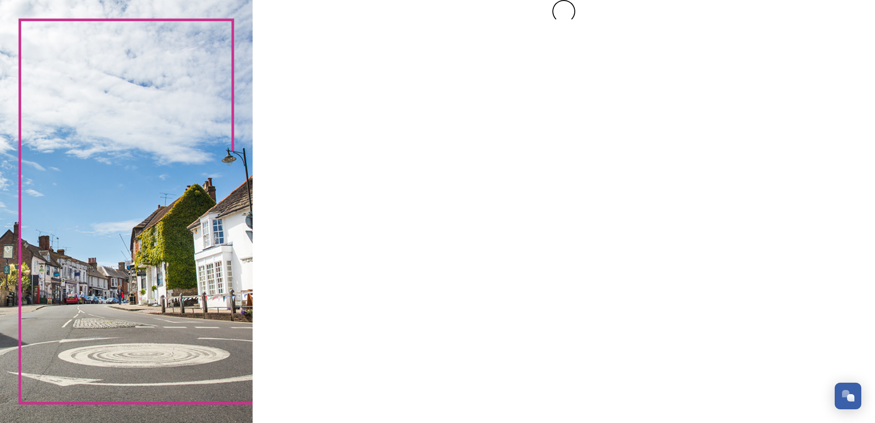
scroll to position [0, 0]
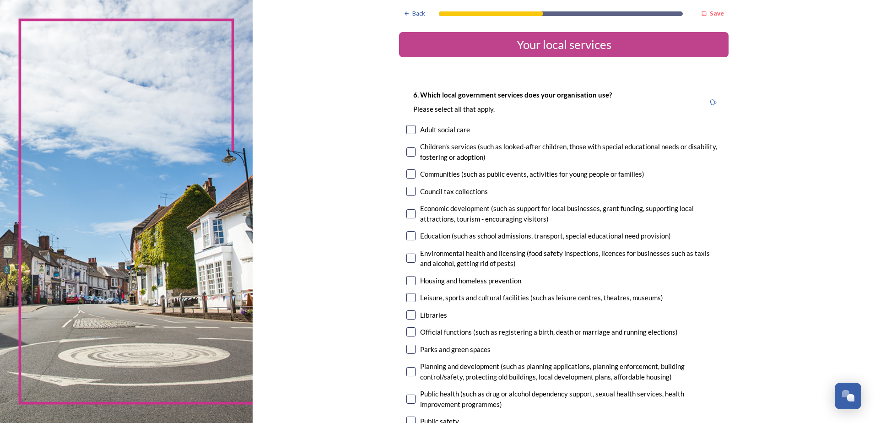
click at [406, 212] on input "checkbox" at bounding box center [410, 213] width 9 height 9
checkbox input "true"
click at [406, 375] on input "checkbox" at bounding box center [410, 371] width 9 height 9
checkbox input "true"
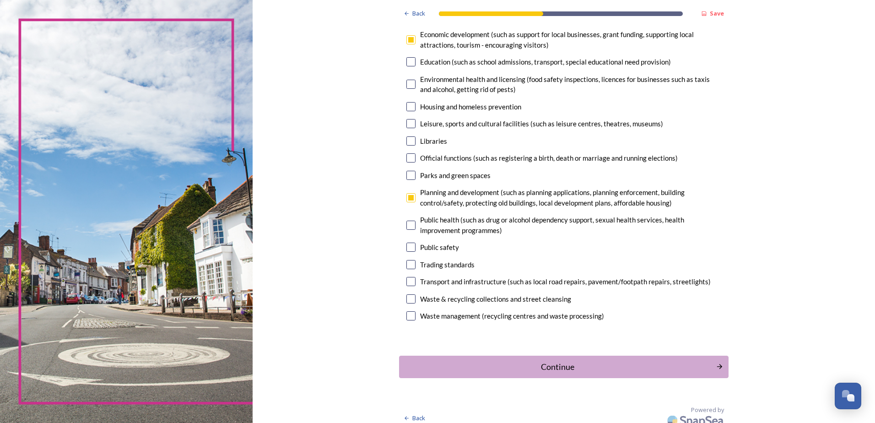
scroll to position [182, 0]
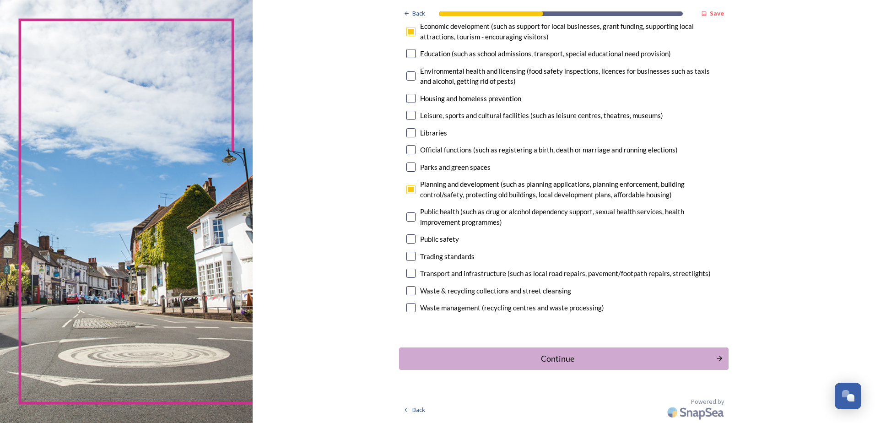
click at [406, 278] on div "Transport and infrastructure (such as local road repairs, pavement/footpath rep…" at bounding box center [563, 273] width 315 height 11
checkbox input "true"
click at [561, 351] on button "Continue" at bounding box center [563, 358] width 333 height 22
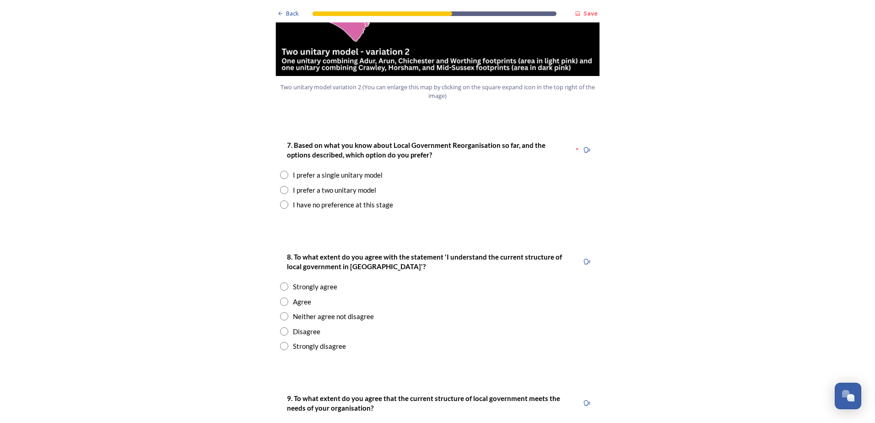
scroll to position [1204, 0]
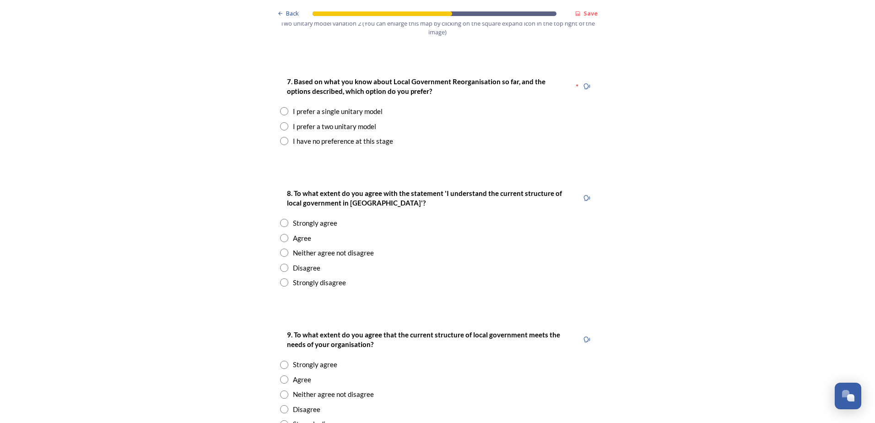
click at [280, 122] on input "radio" at bounding box center [284, 126] width 8 height 8
radio input "true"
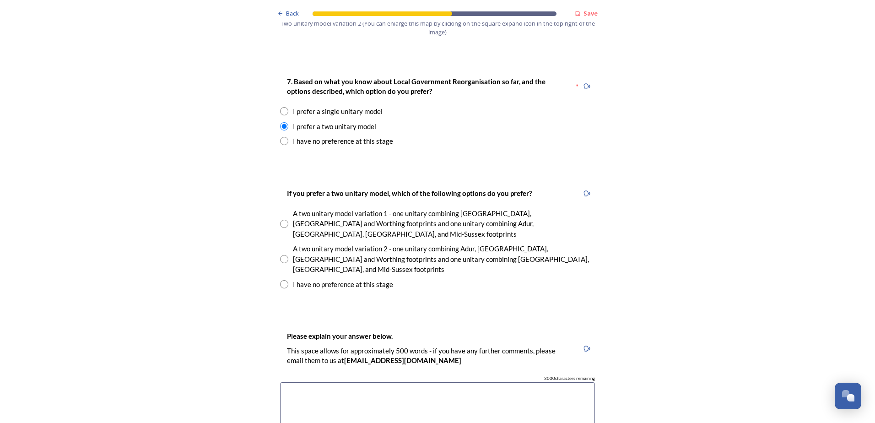
click at [282, 255] on input "radio" at bounding box center [284, 259] width 8 height 8
radio input "true"
paste textarea "The Adur and Worthing Business partnership strongly supports two unitary variat…"
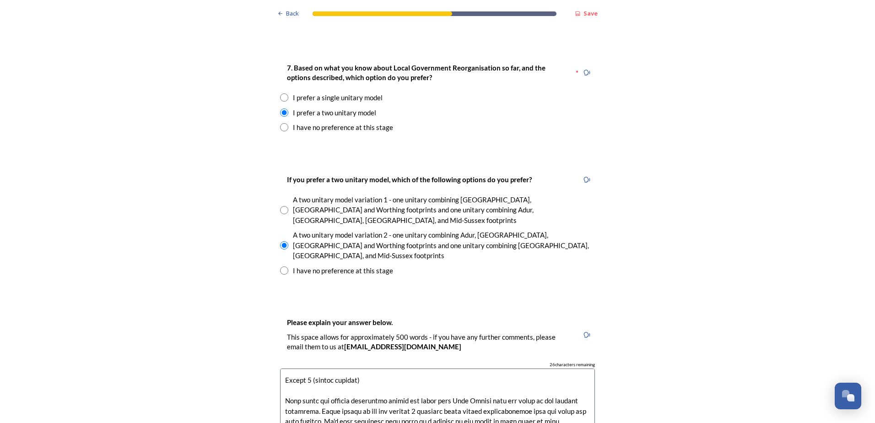
scroll to position [0, 0]
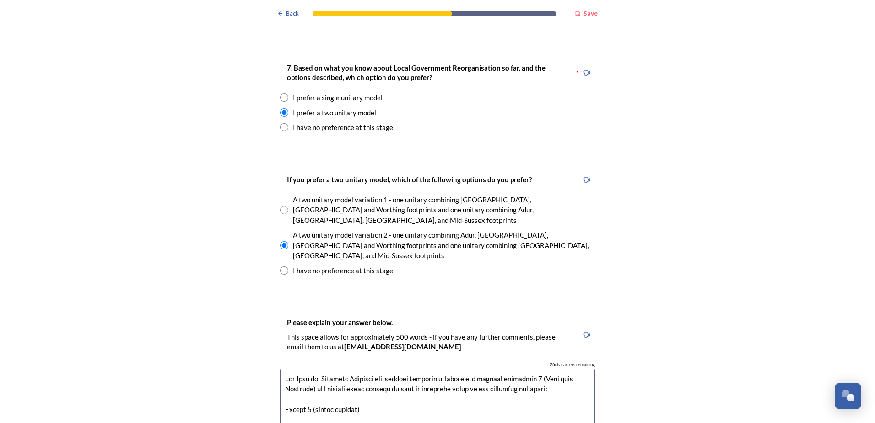
drag, startPoint x: 415, startPoint y: 329, endPoint x: 282, endPoint y: 331, distance: 133.2
click at [282, 368] on textarea at bounding box center [437, 419] width 315 height 103
click at [339, 368] on textarea at bounding box center [437, 419] width 315 height 103
drag, startPoint x: 338, startPoint y: 332, endPoint x: 339, endPoint y: 338, distance: 6.0
click at [338, 368] on textarea at bounding box center [437, 419] width 315 height 103
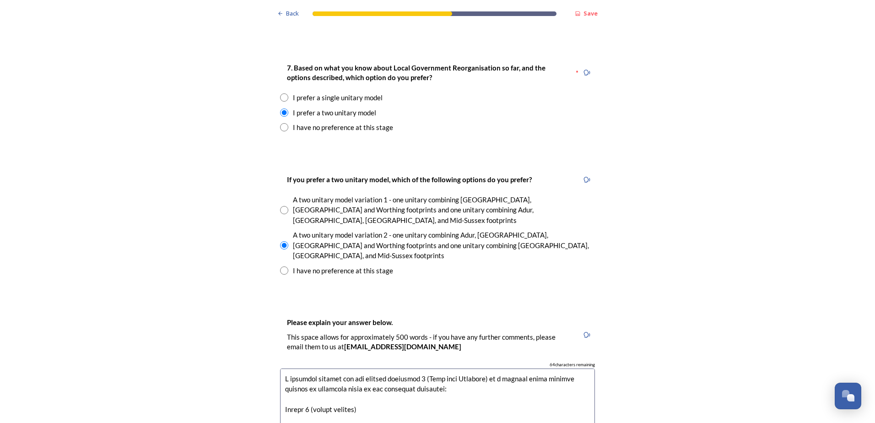
click at [444, 368] on textarea at bounding box center [437, 419] width 315 height 103
drag, startPoint x: 415, startPoint y: 359, endPoint x: 404, endPoint y: 355, distance: 11.6
click at [415, 368] on textarea at bounding box center [437, 419] width 315 height 103
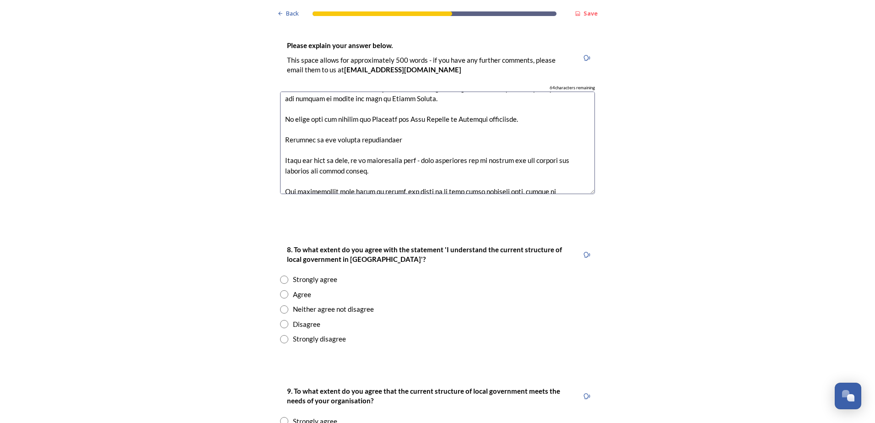
scroll to position [387, 0]
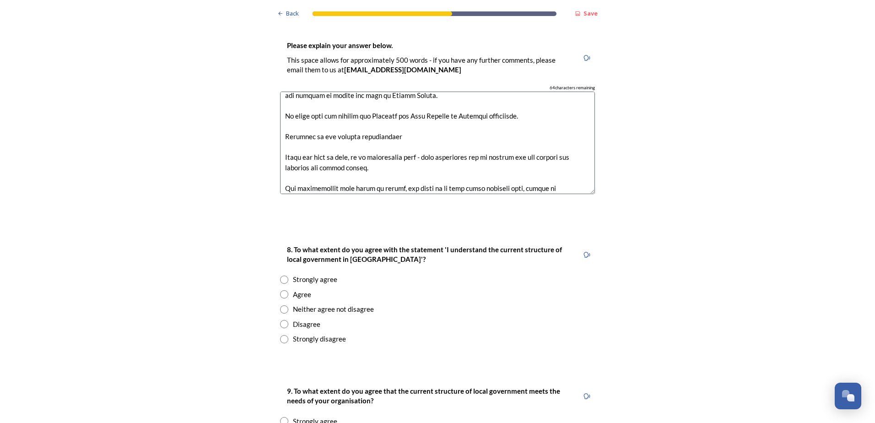
click at [506, 92] on textarea at bounding box center [437, 143] width 315 height 103
click at [537, 92] on textarea at bounding box center [437, 143] width 315 height 103
click at [502, 92] on textarea at bounding box center [437, 143] width 315 height 103
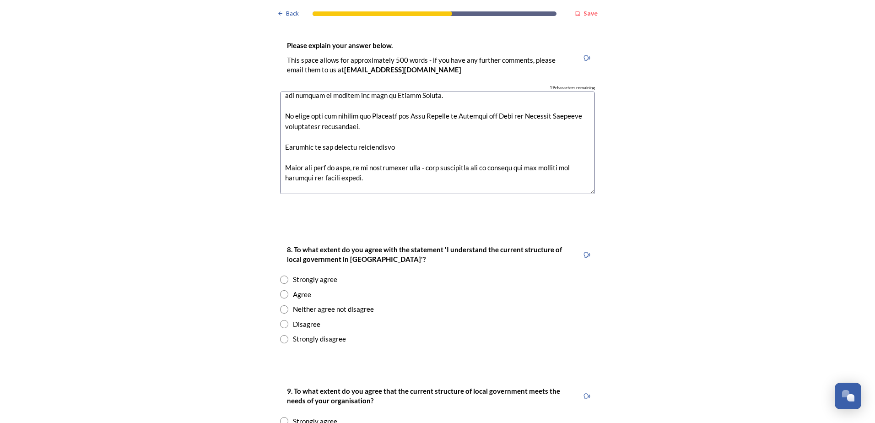
scroll to position [386, 0]
click at [457, 92] on textarea at bounding box center [437, 143] width 315 height 103
click at [452, 92] on textarea at bounding box center [437, 143] width 315 height 103
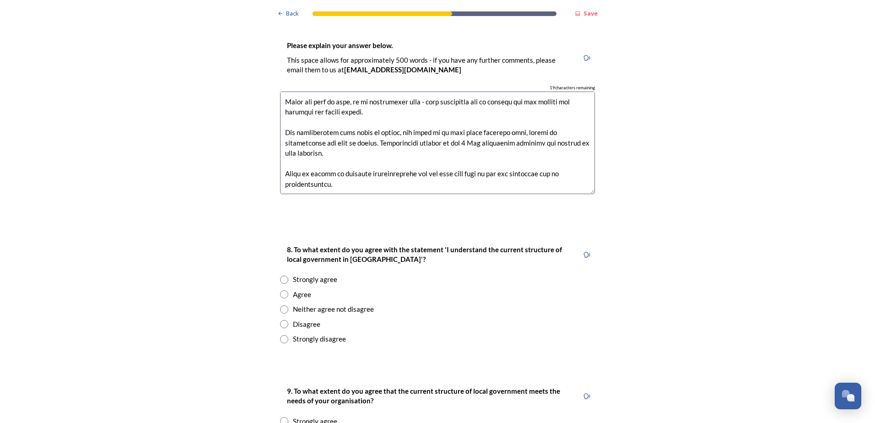
scroll to position [463, 0]
type textarea "I strongly support the two unitary variation 2 (Adur with Worthing) in a coasta…"
click at [455, 256] on div "8. To what extent do you agree with the statement 'I understand the current str…" at bounding box center [437, 294] width 329 height 118
click at [280, 275] on input "radio" at bounding box center [284, 279] width 8 height 8
radio input "true"
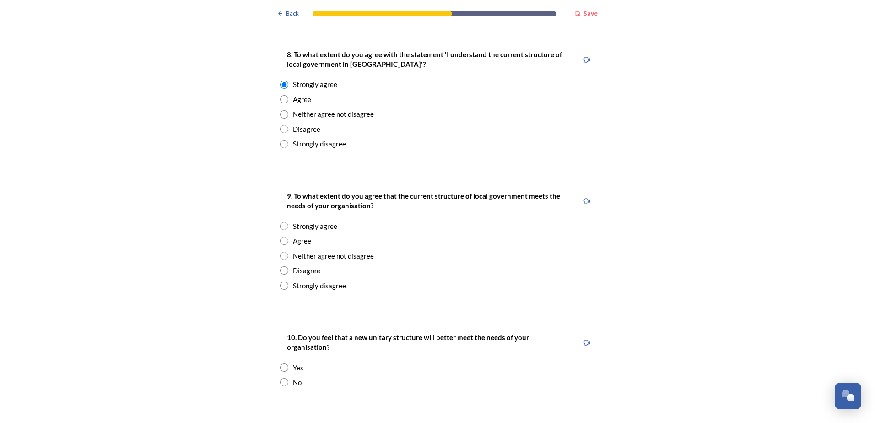
scroll to position [1711, 0]
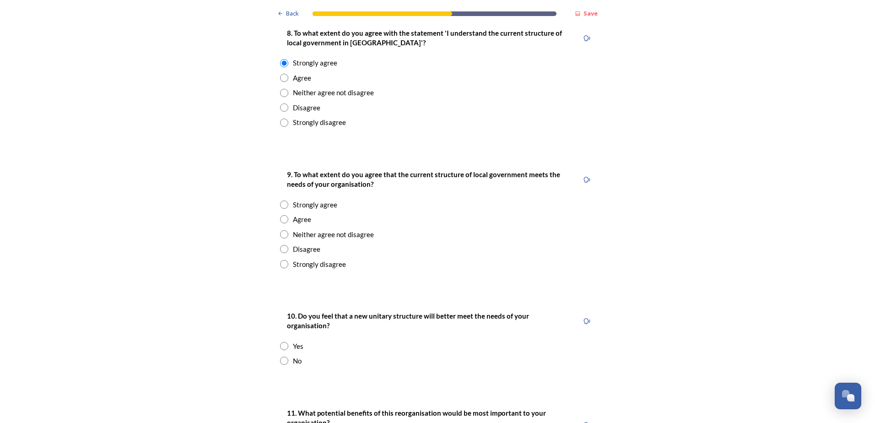
click at [281, 260] on input "radio" at bounding box center [284, 264] width 8 height 8
radio input "true"
click at [280, 342] on input "radio" at bounding box center [284, 346] width 8 height 8
radio input "true"
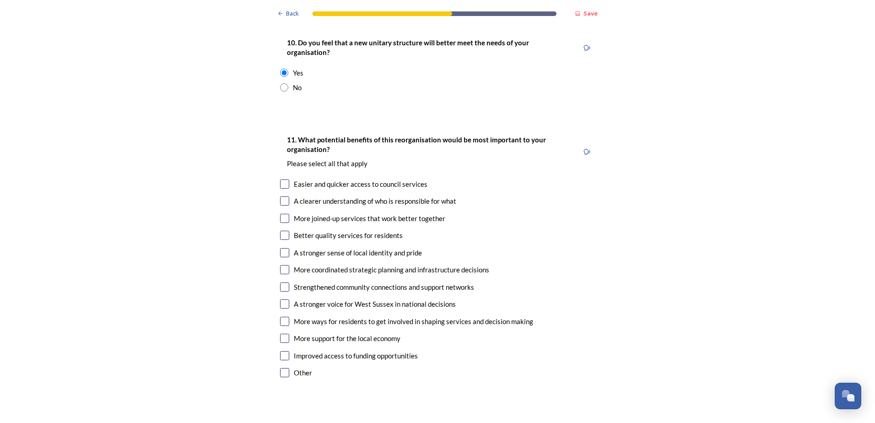
scroll to position [2016, 0]
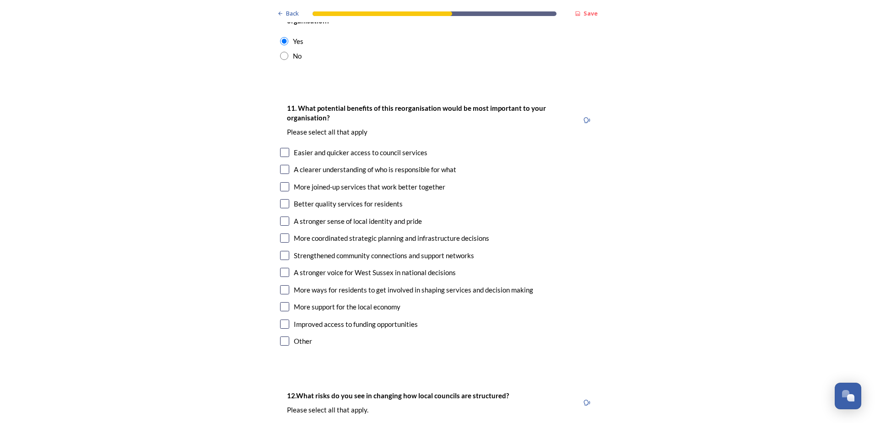
click at [280, 182] on input "checkbox" at bounding box center [284, 186] width 9 height 9
checkbox input "true"
click at [282, 216] on input "checkbox" at bounding box center [284, 220] width 9 height 9
checkbox input "true"
click at [283, 268] on input "checkbox" at bounding box center [284, 272] width 9 height 9
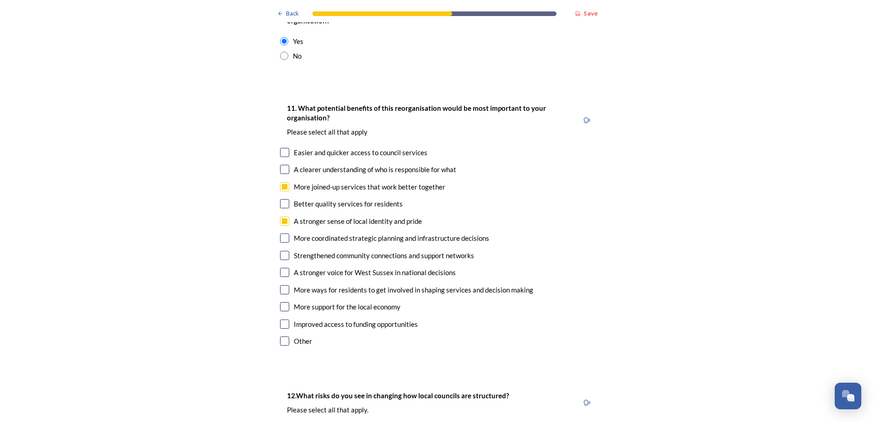
checkbox input "true"
click at [280, 319] on input "checkbox" at bounding box center [284, 323] width 9 height 9
checkbox input "true"
click at [282, 302] on input "checkbox" at bounding box center [284, 306] width 9 height 9
checkbox input "true"
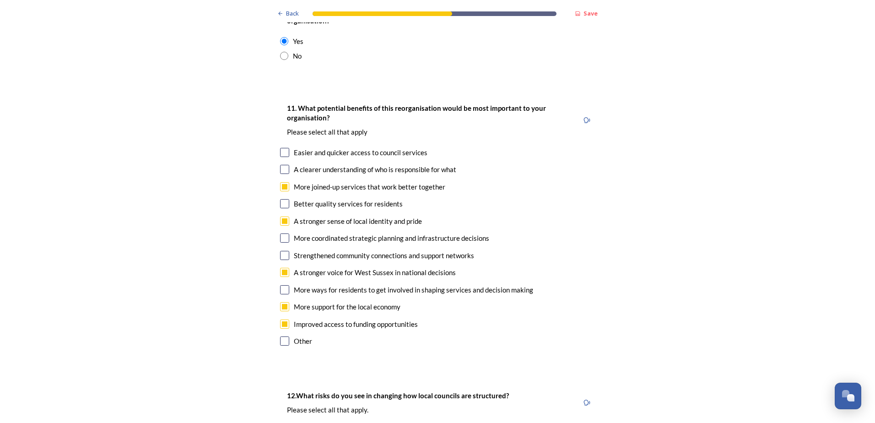
click at [281, 165] on input "checkbox" at bounding box center [284, 169] width 9 height 9
checkbox input "true"
click at [283, 233] on input "checkbox" at bounding box center [284, 237] width 9 height 9
checkbox input "true"
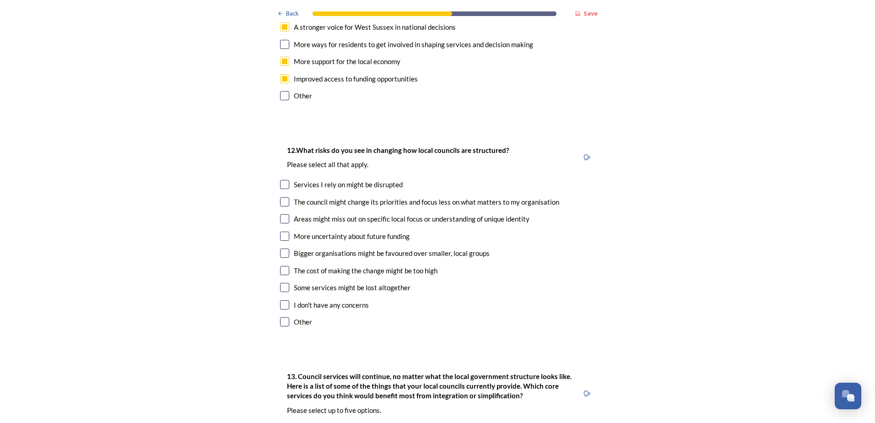
scroll to position [2264, 0]
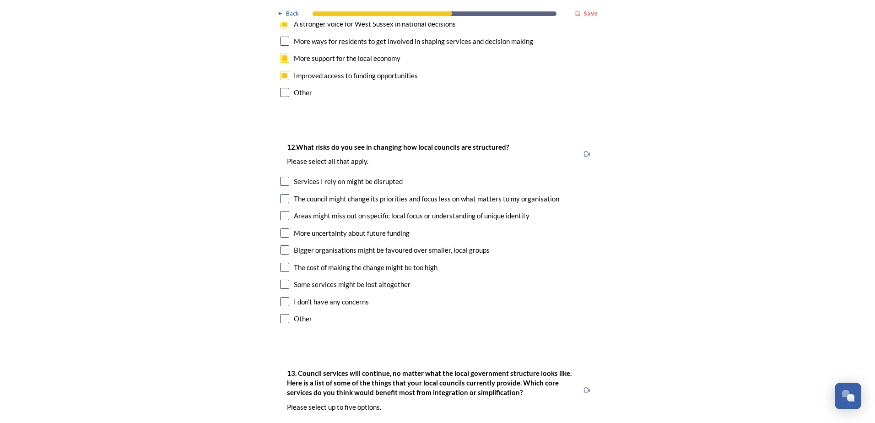
click at [283, 177] on input "checkbox" at bounding box center [284, 181] width 9 height 9
checkbox input "true"
click at [283, 211] on input "checkbox" at bounding box center [284, 215] width 9 height 9
checkbox input "true"
click at [281, 263] on input "checkbox" at bounding box center [284, 267] width 9 height 9
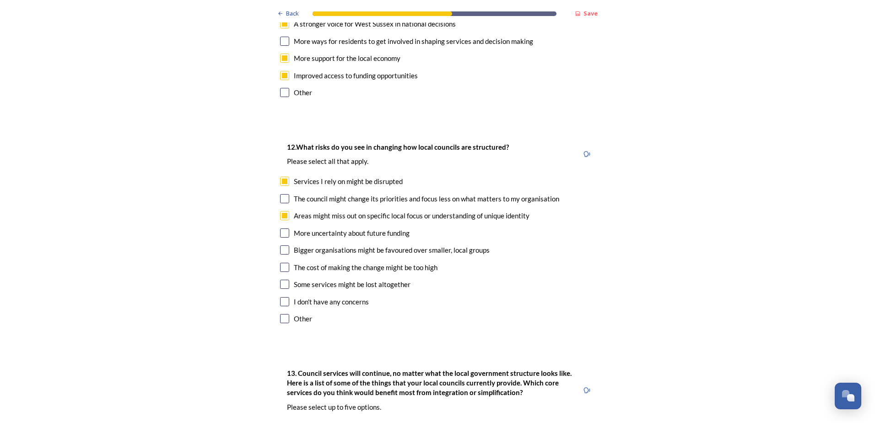
checkbox input "true"
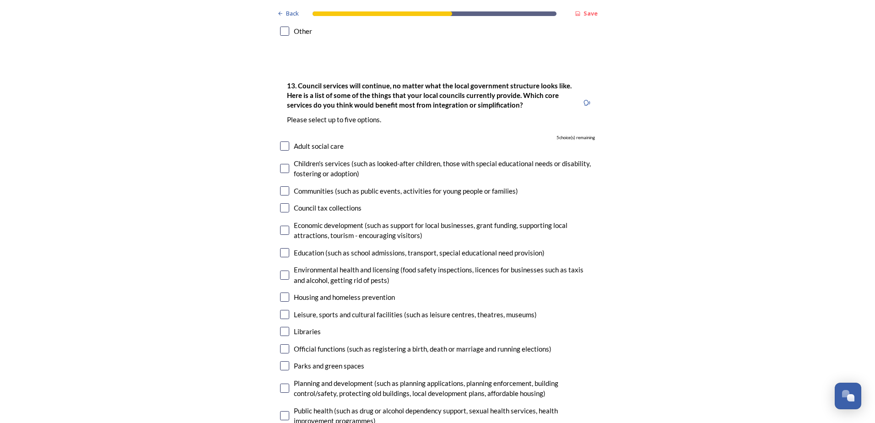
scroll to position [2566, 0]
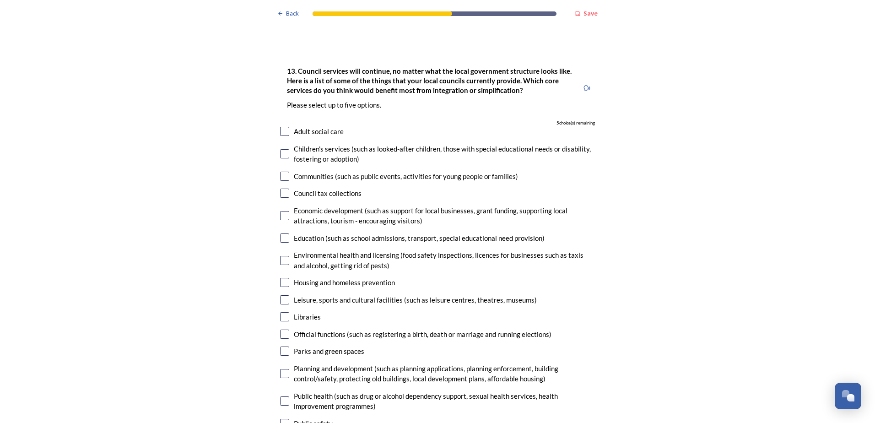
click at [280, 149] on input "checkbox" at bounding box center [284, 153] width 9 height 9
checkbox input "true"
click at [282, 211] on input "checkbox" at bounding box center [284, 215] width 9 height 9
checkbox input "true"
click at [278, 393] on div "13. Council services will continue, no matter what the local government structu…" at bounding box center [437, 282] width 329 height 452
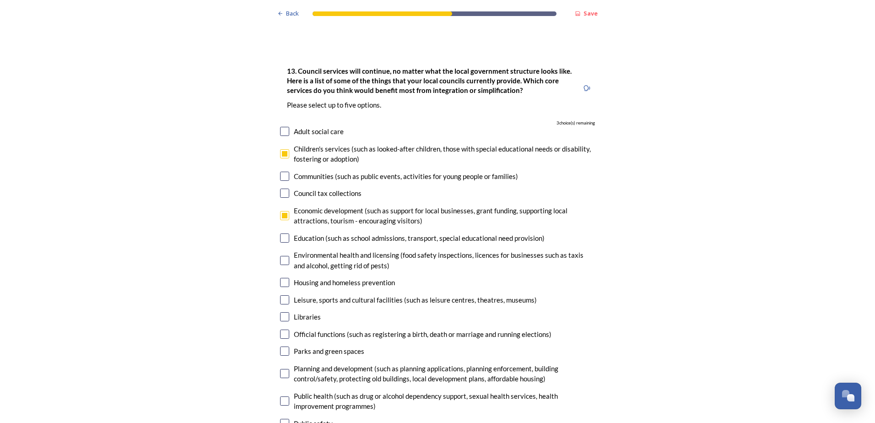
checkbox input "true"
click at [283, 369] on input "checkbox" at bounding box center [284, 373] width 9 height 9
checkbox input "true"
click at [284, 295] on input "checkbox" at bounding box center [284, 299] width 9 height 9
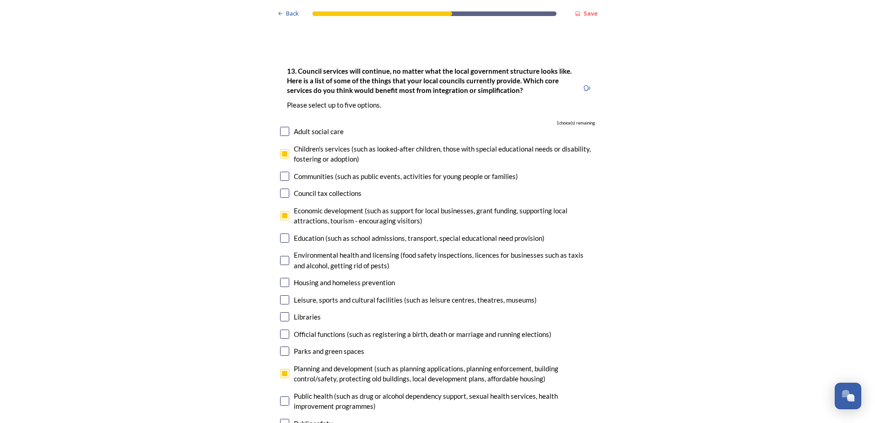
checkbox input "true"
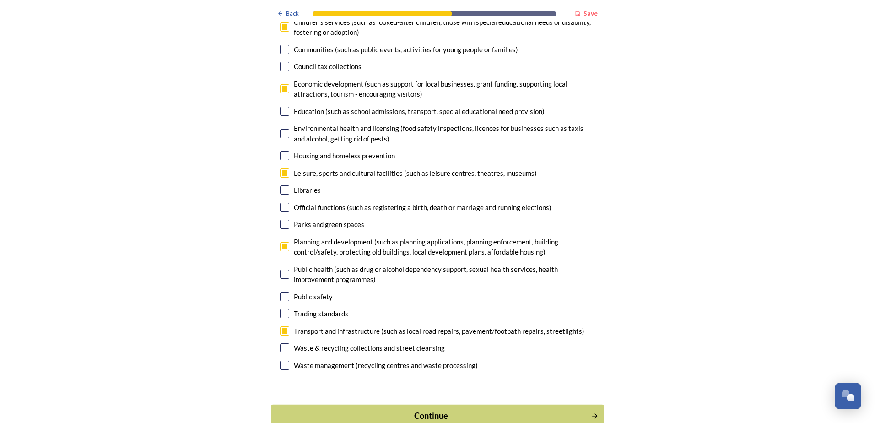
click at [487, 409] on div "Continue" at bounding box center [431, 415] width 310 height 12
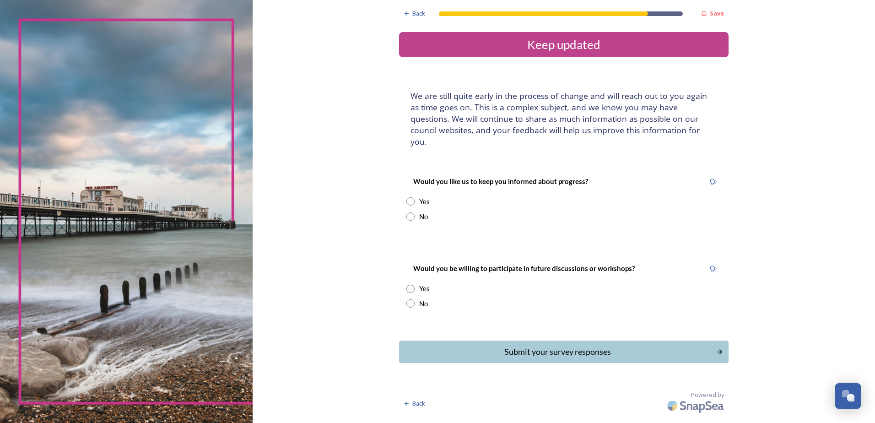
click at [412, 197] on input "radio" at bounding box center [410, 201] width 8 height 8
radio input "true"
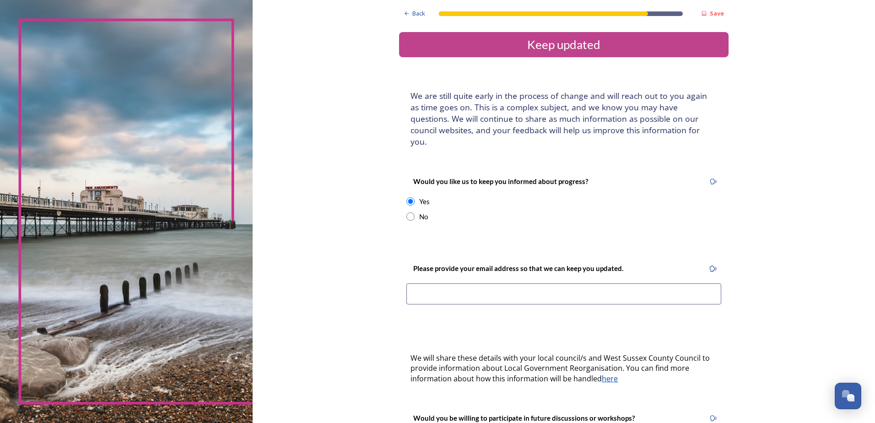
click at [423, 283] on input at bounding box center [563, 293] width 315 height 21
type input "acswayne.consulting@gmail.com"
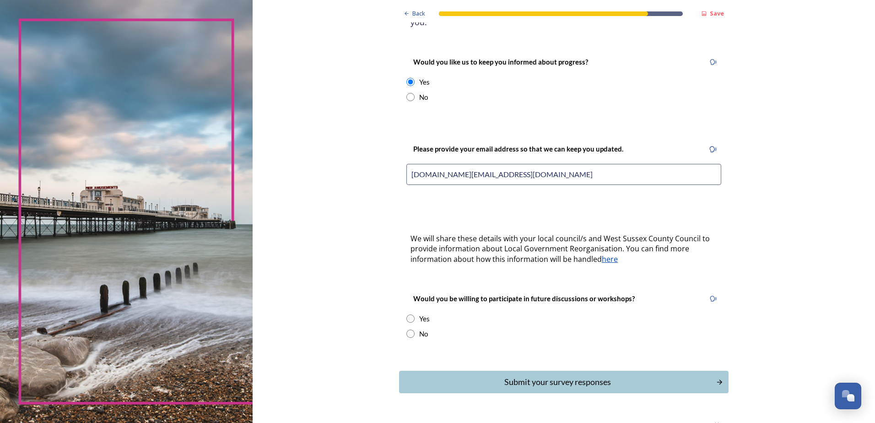
scroll to position [131, 0]
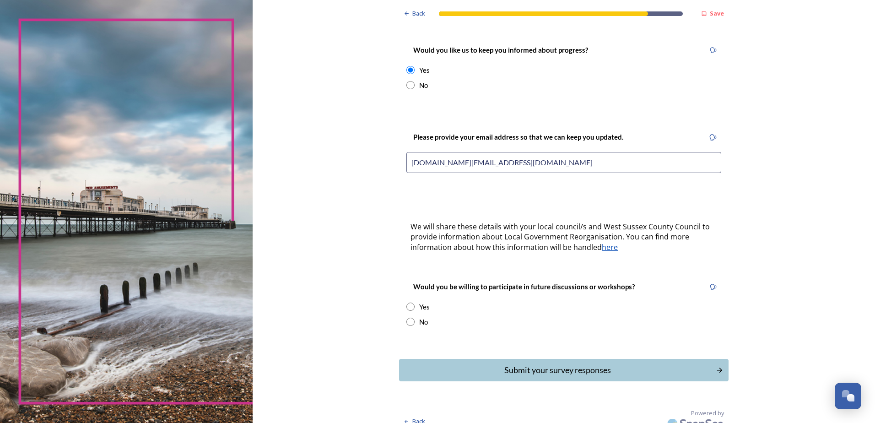
click at [406, 302] on input "radio" at bounding box center [410, 306] width 8 height 8
radio input "true"
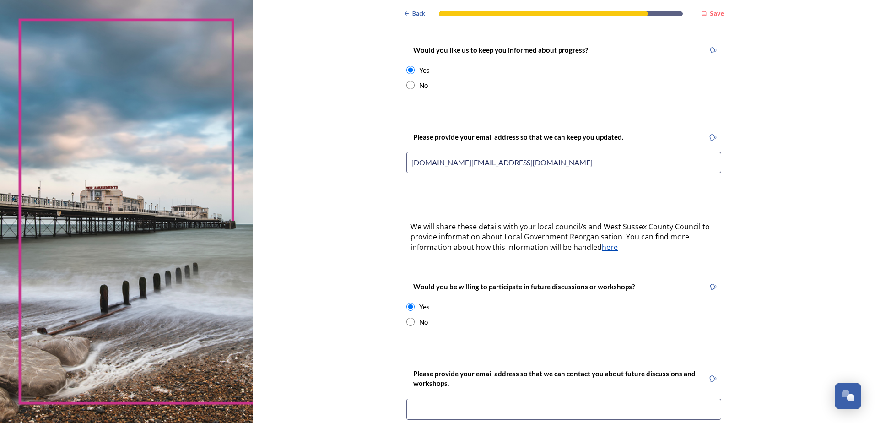
click at [437, 399] on input at bounding box center [563, 409] width 315 height 21
type input "acswayne.consulting@gmail.com"
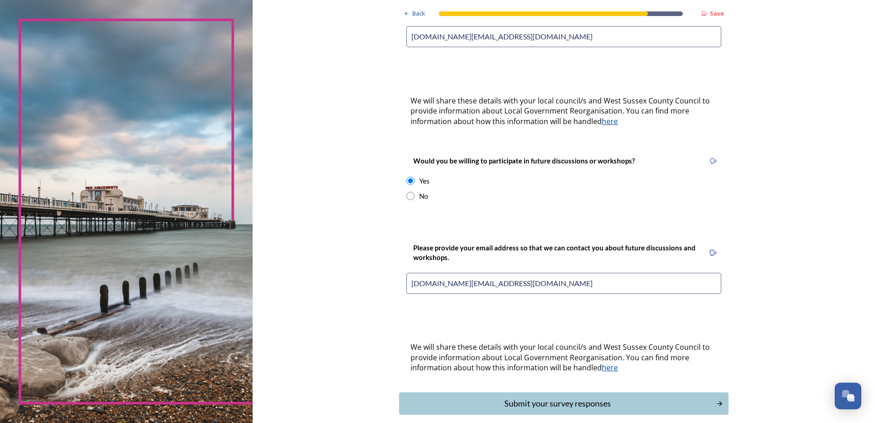
scroll to position [291, 0]
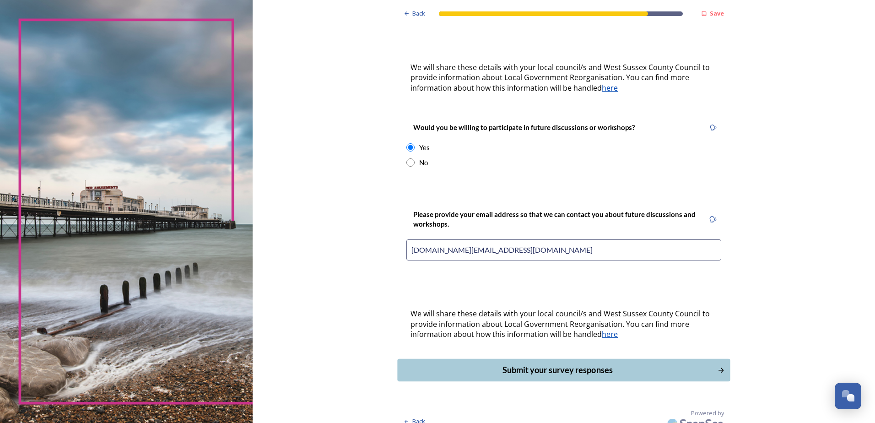
click at [568, 364] on div "Submit your survey responses" at bounding box center [558, 370] width 310 height 12
